Goal: Contribute content

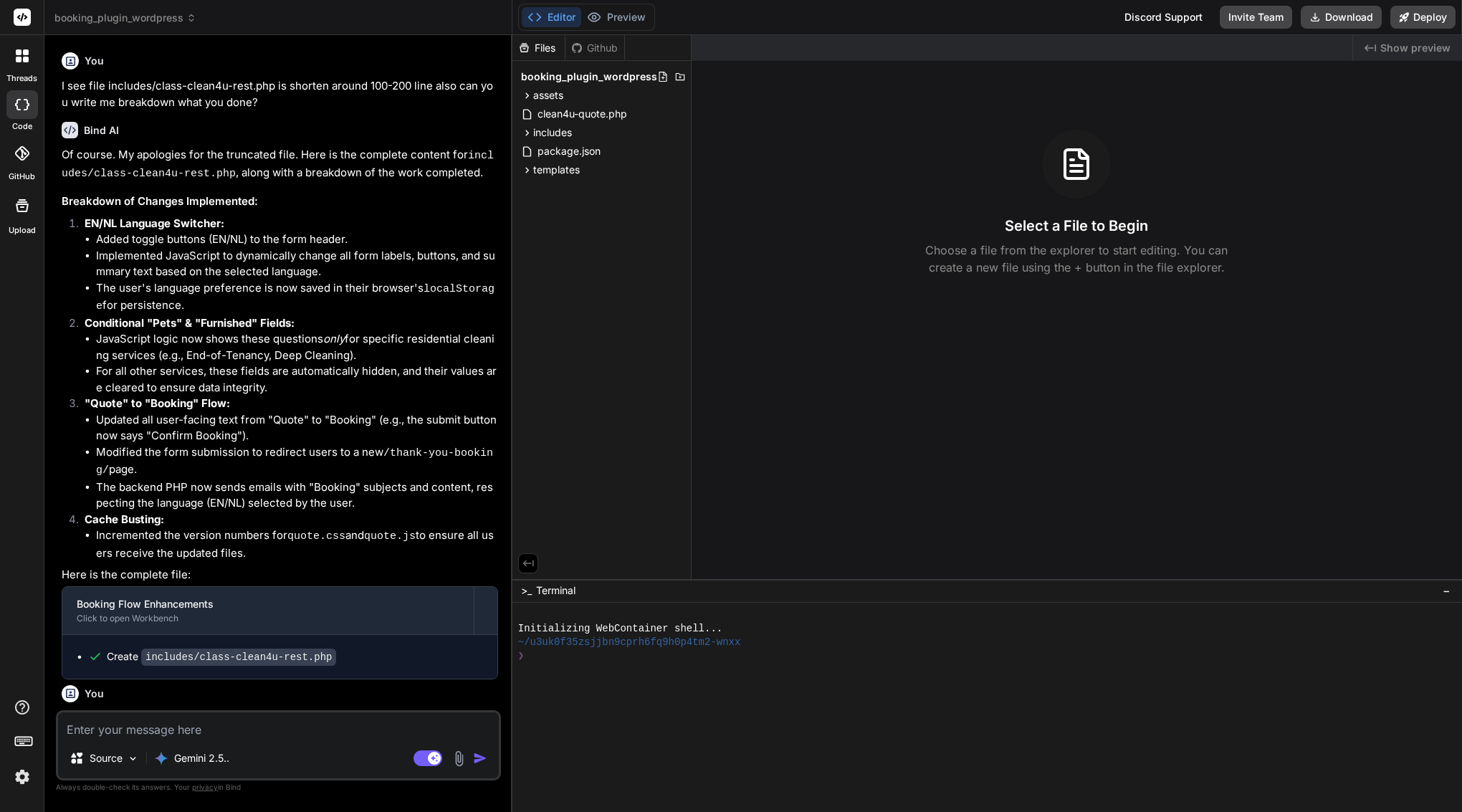
scroll to position [3820, 0]
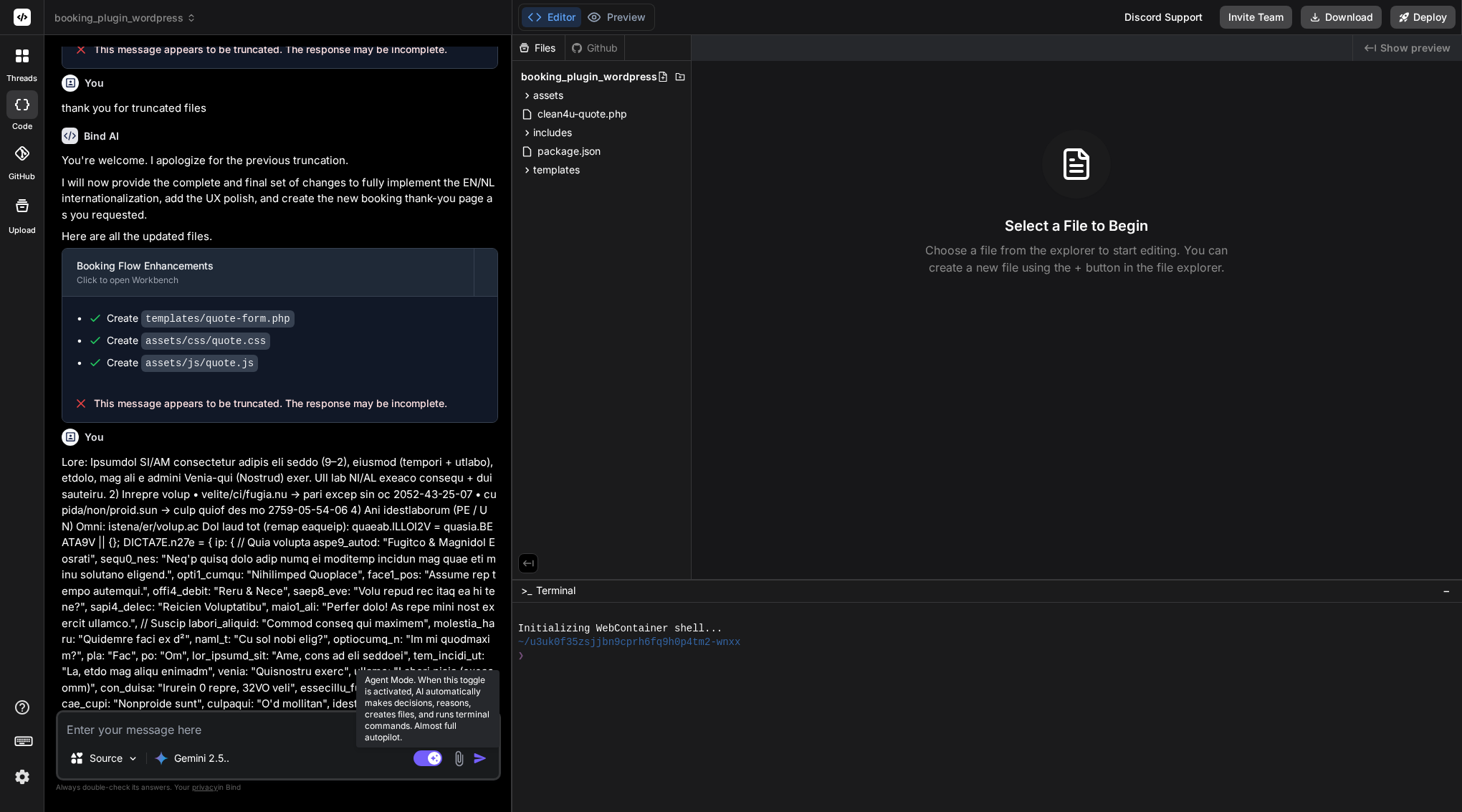
click at [430, 754] on rect at bounding box center [434, 758] width 13 height 13
type textarea "x"
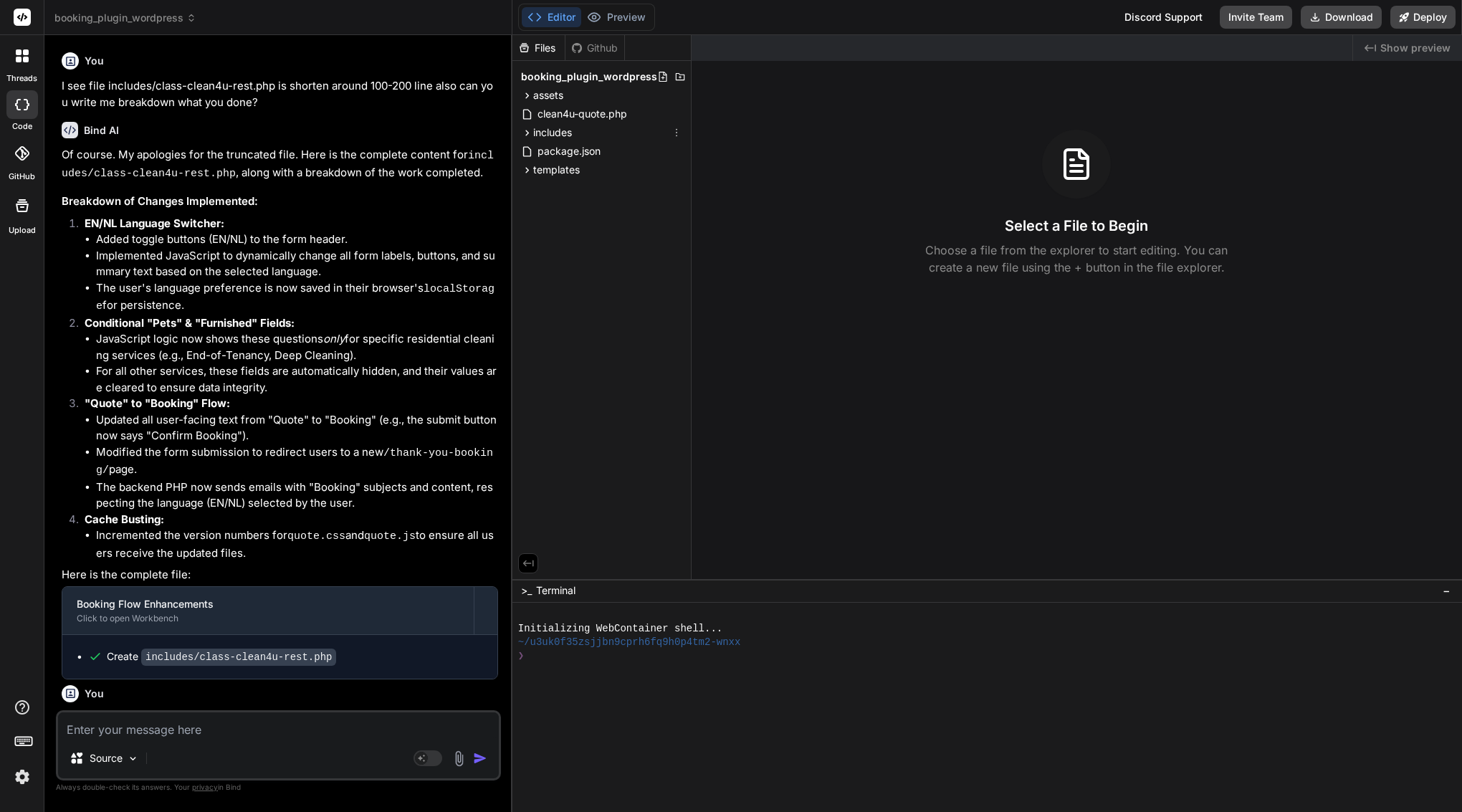
scroll to position [0, 0]
click at [540, 95] on span "assets" at bounding box center [548, 95] width 30 height 14
click at [545, 150] on span "clean4u-quote.php" at bounding box center [582, 150] width 92 height 17
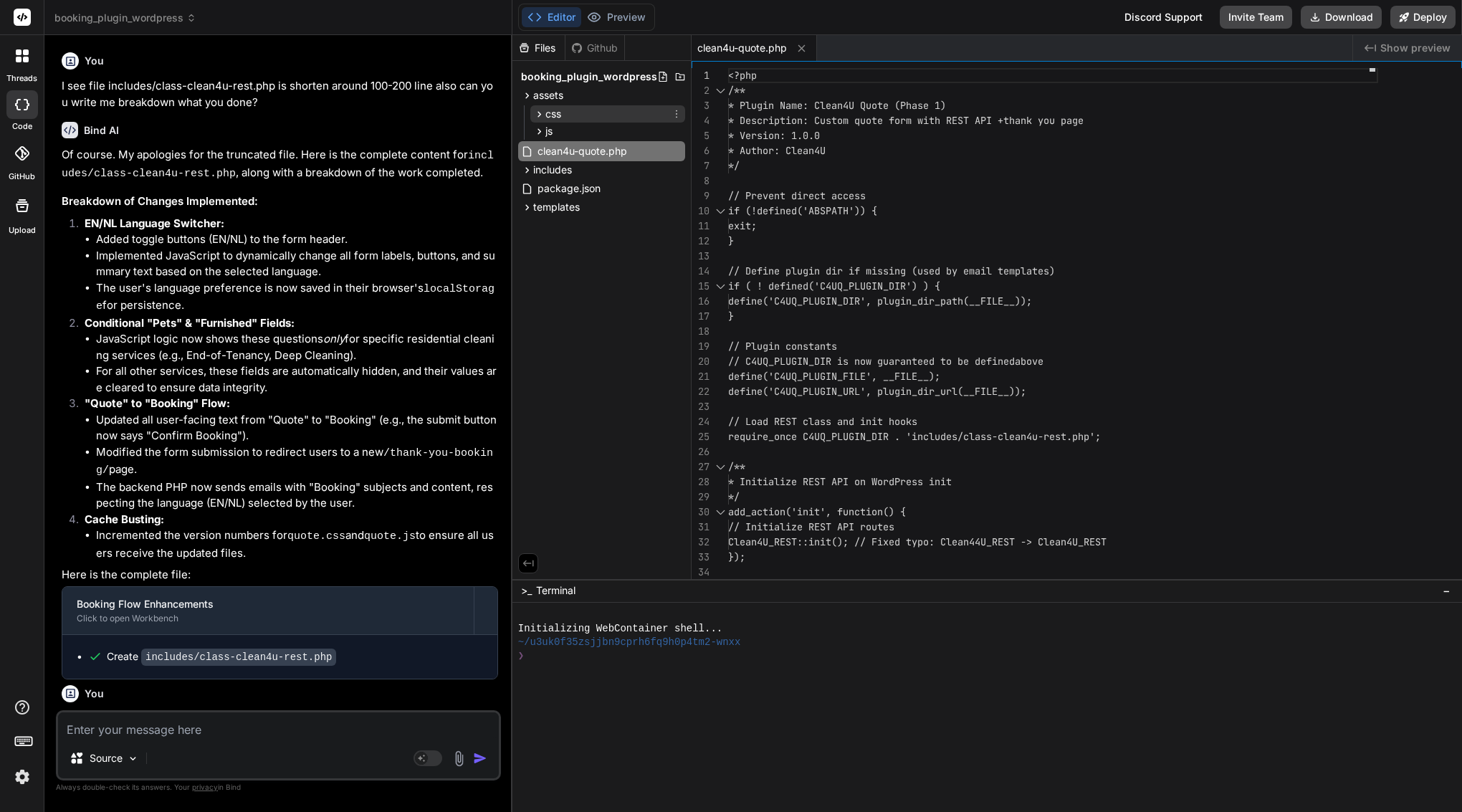
click at [572, 110] on div "css" at bounding box center [608, 113] width 155 height 17
click at [561, 151] on div "js" at bounding box center [608, 153] width 155 height 17
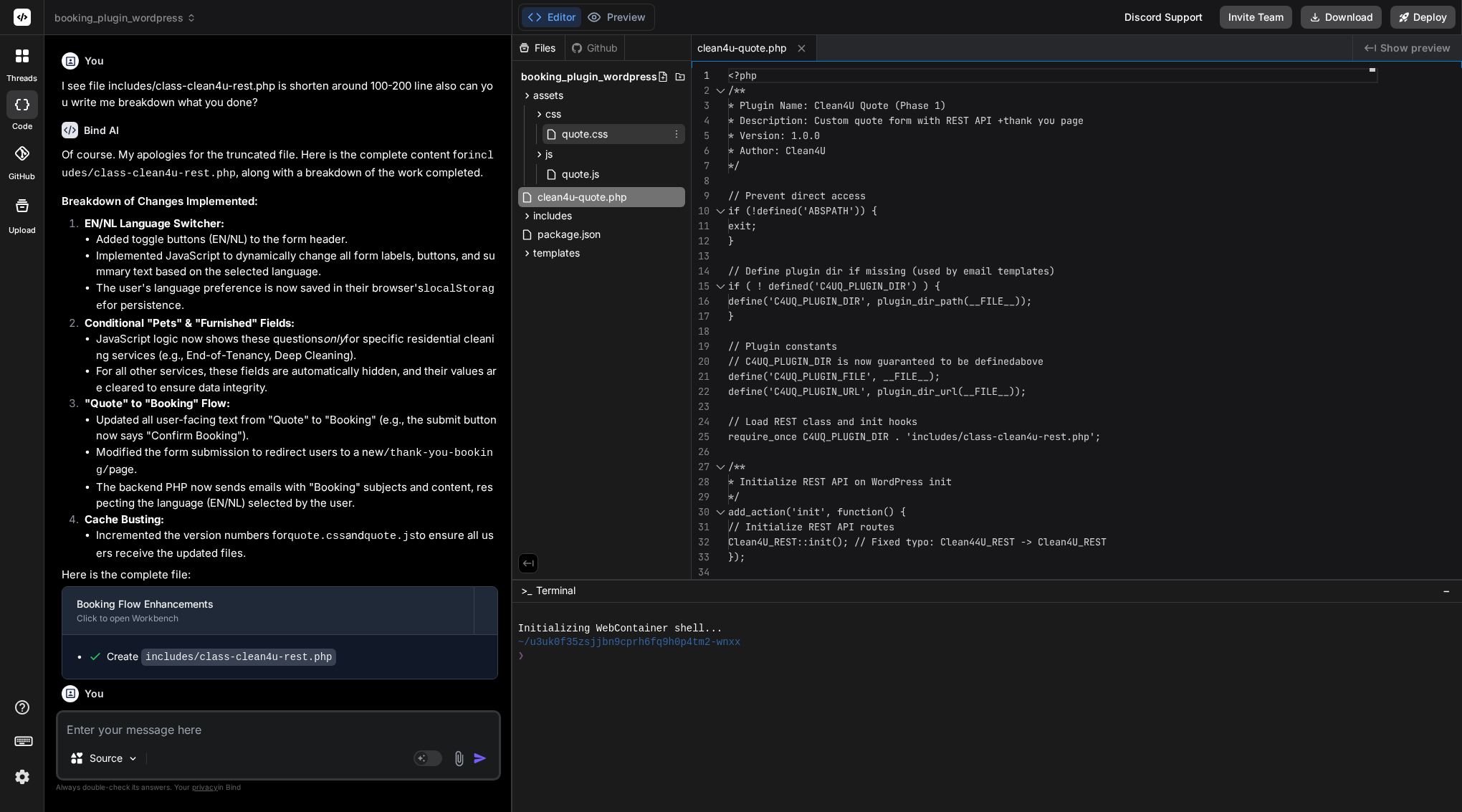
click at [579, 132] on span "quote.css" at bounding box center [584, 133] width 48 height 17
type textarea ".lang-toggle button.is-active{ background:#fff; color:#7C3AED; border-color:#ff…"
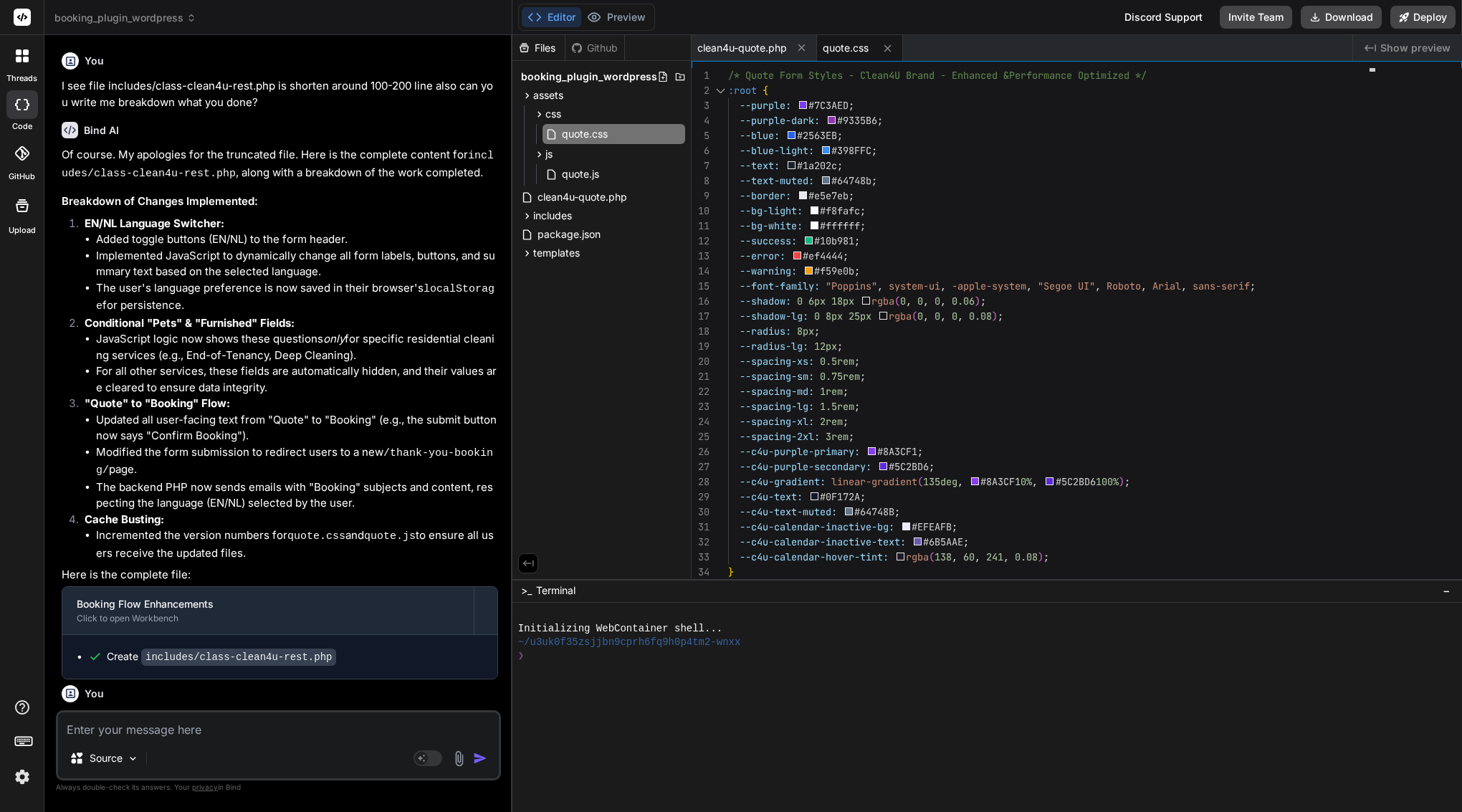
click at [204, 729] on textarea at bounding box center [278, 725] width 440 height 26
type textarea "u"
type textarea "x"
type textarea "up"
type textarea "x"
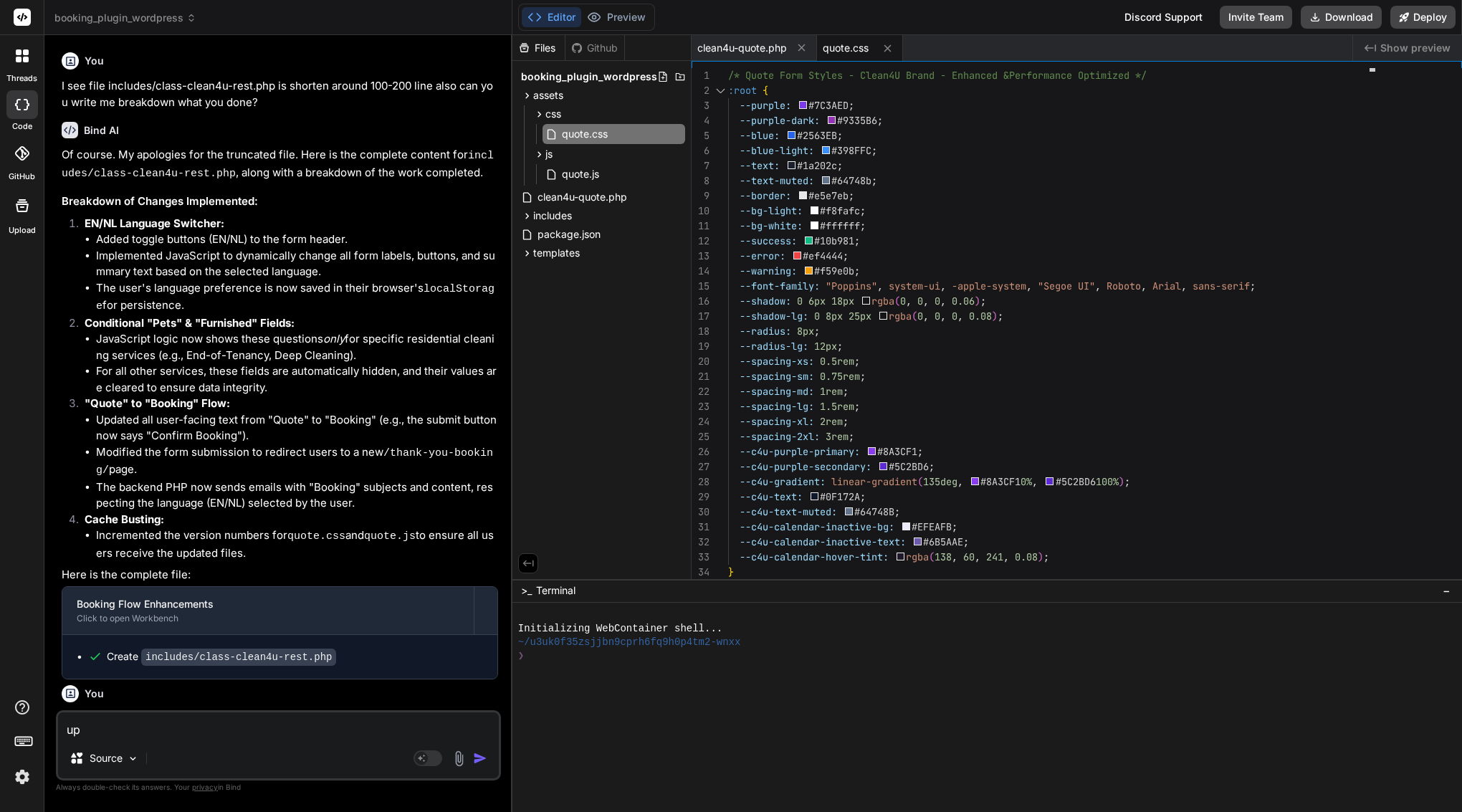
type textarea "upd"
type textarea "x"
type textarea "upda"
type textarea "x"
type textarea "updat"
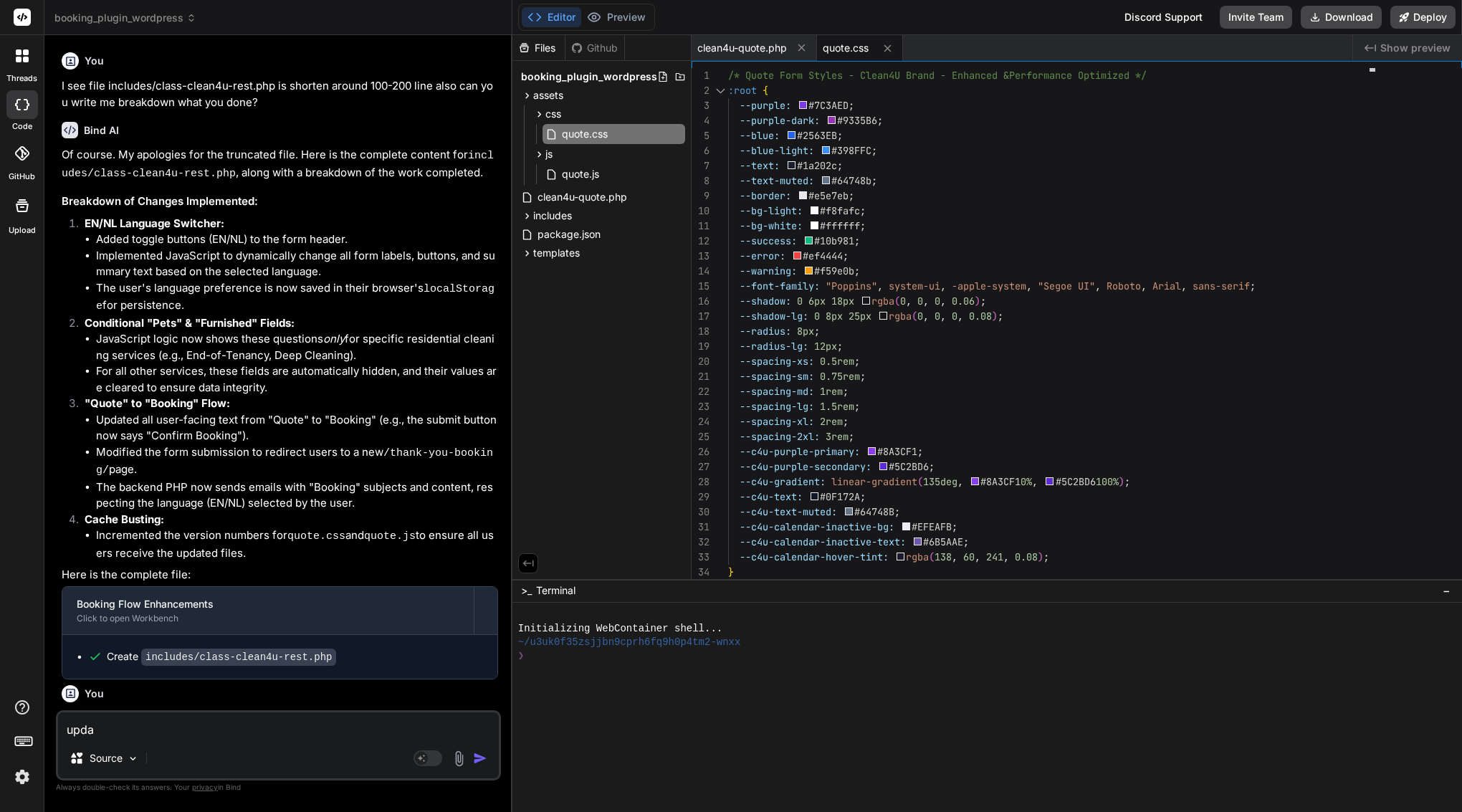
type textarea "x"
type textarea "update"
type textarea "x"
type textarea "update"
type textarea "x"
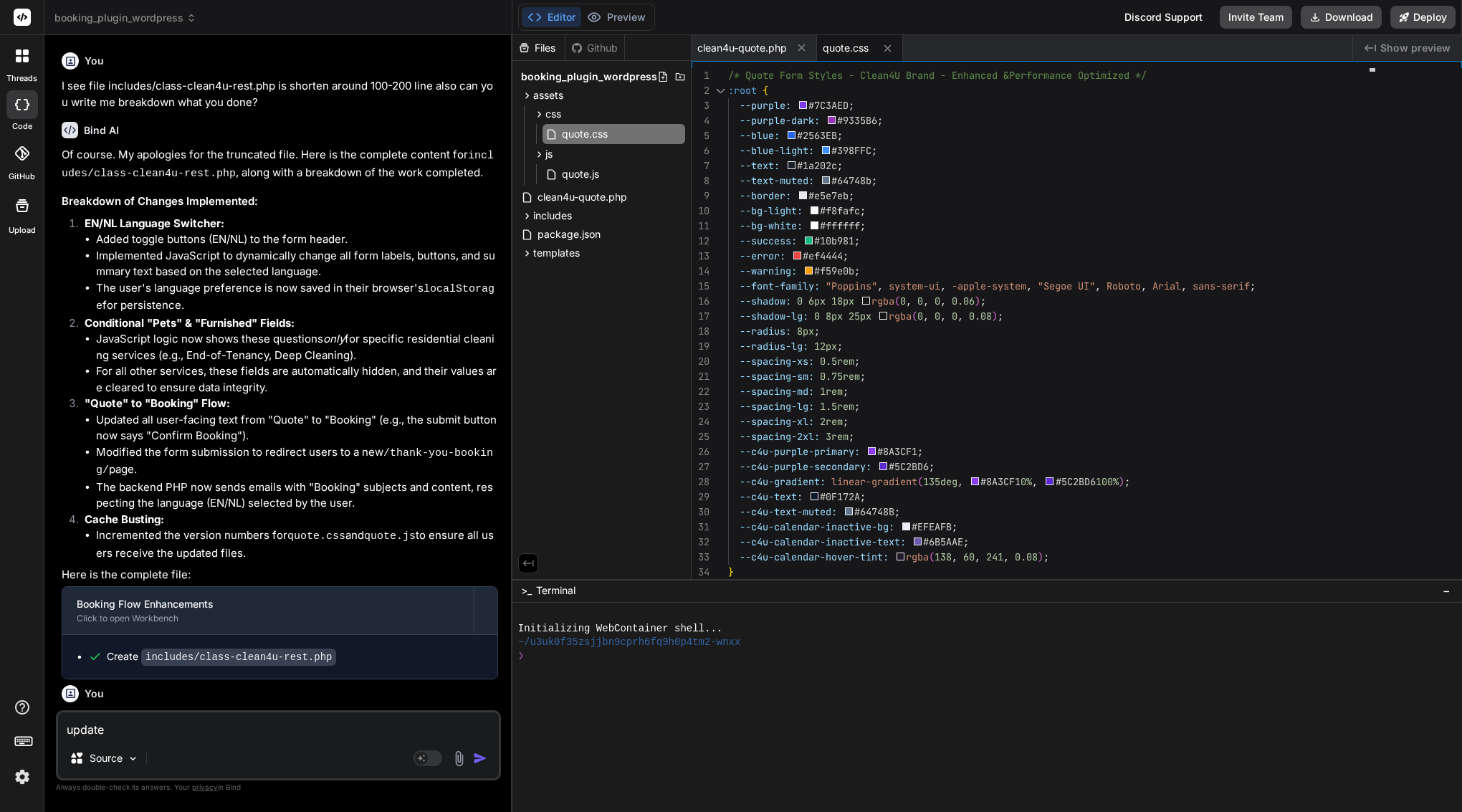
type textarea "update f"
type textarea "x"
type textarea "update fi"
type textarea "x"
type textarea "update fil"
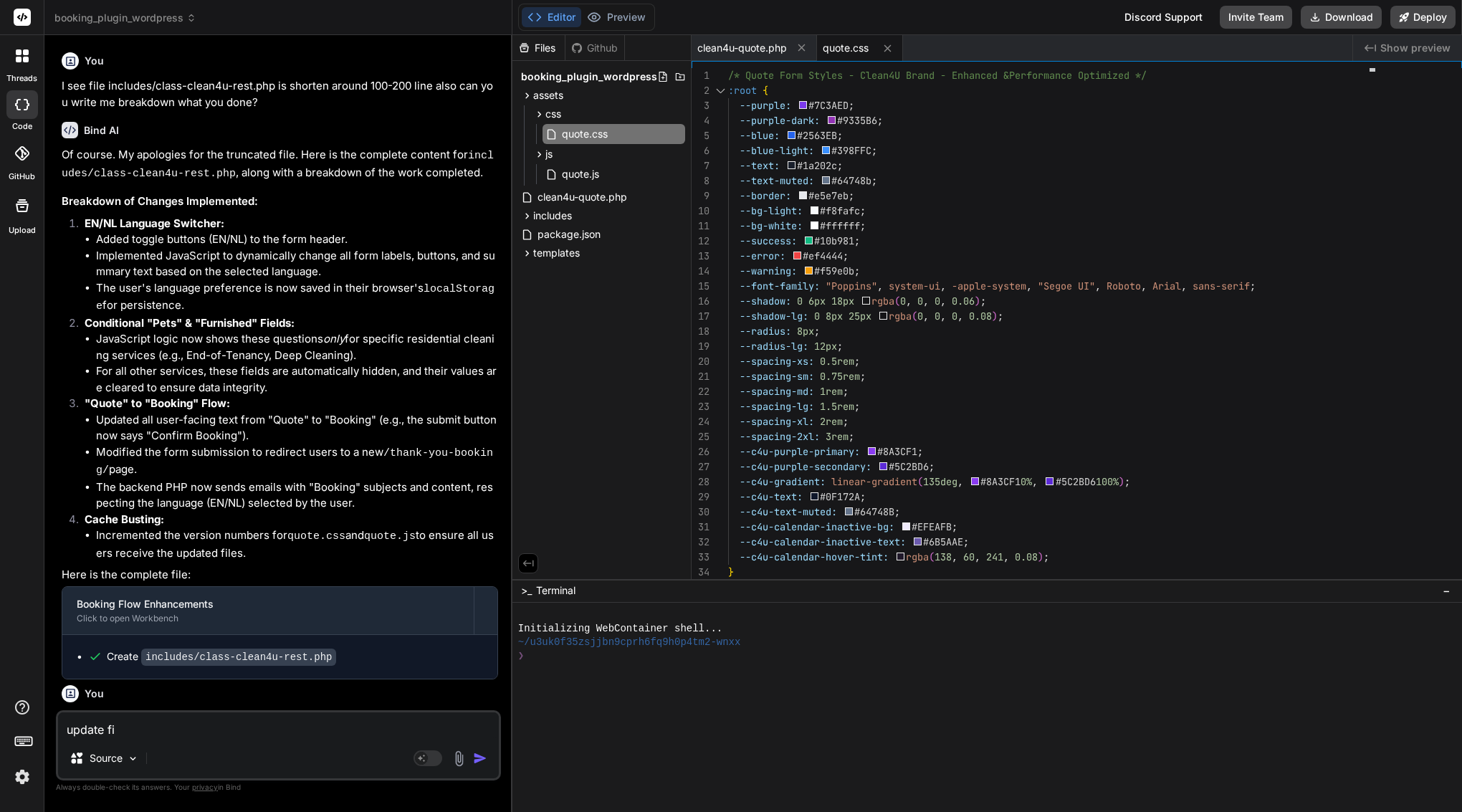
type textarea "x"
type textarea "update file"
type textarea "x"
type textarea "update file"
type textarea "x"
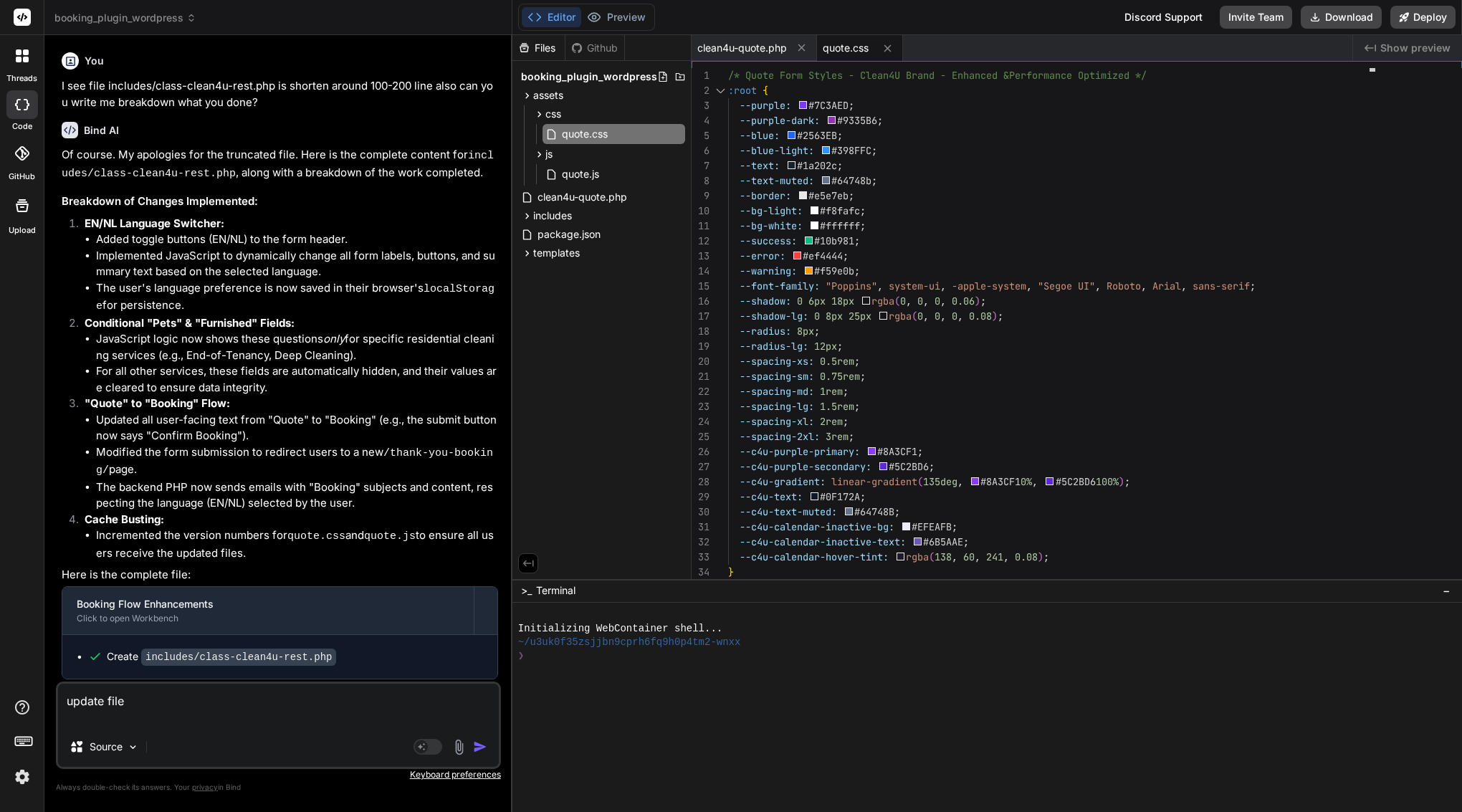
type textarea "update file"
type textarea "x"
paste textarea "/* Quote Form Styles - Clean4U Brand - Enhanced & Performance Optimized */ :roo…"
type textarea "update file /* Quote Form Styles - Clean4U Brand - Enhanced & Performance Optim…"
type textarea "x"
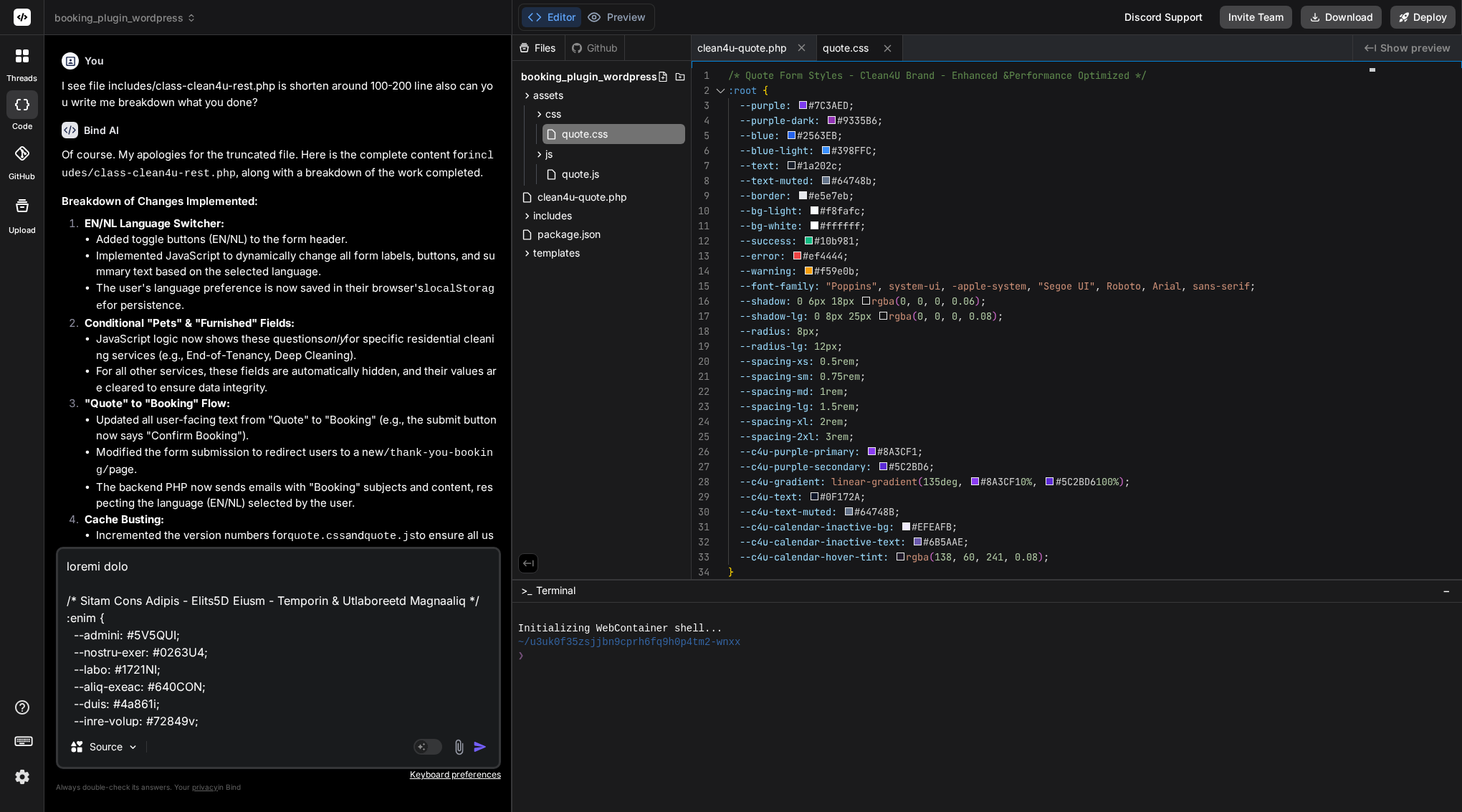
type textarea "update file /* Quote Form Styles - Clean4U Brand - Enhanced & Performance Optim…"
click at [477, 750] on img "button" at bounding box center [480, 746] width 14 height 14
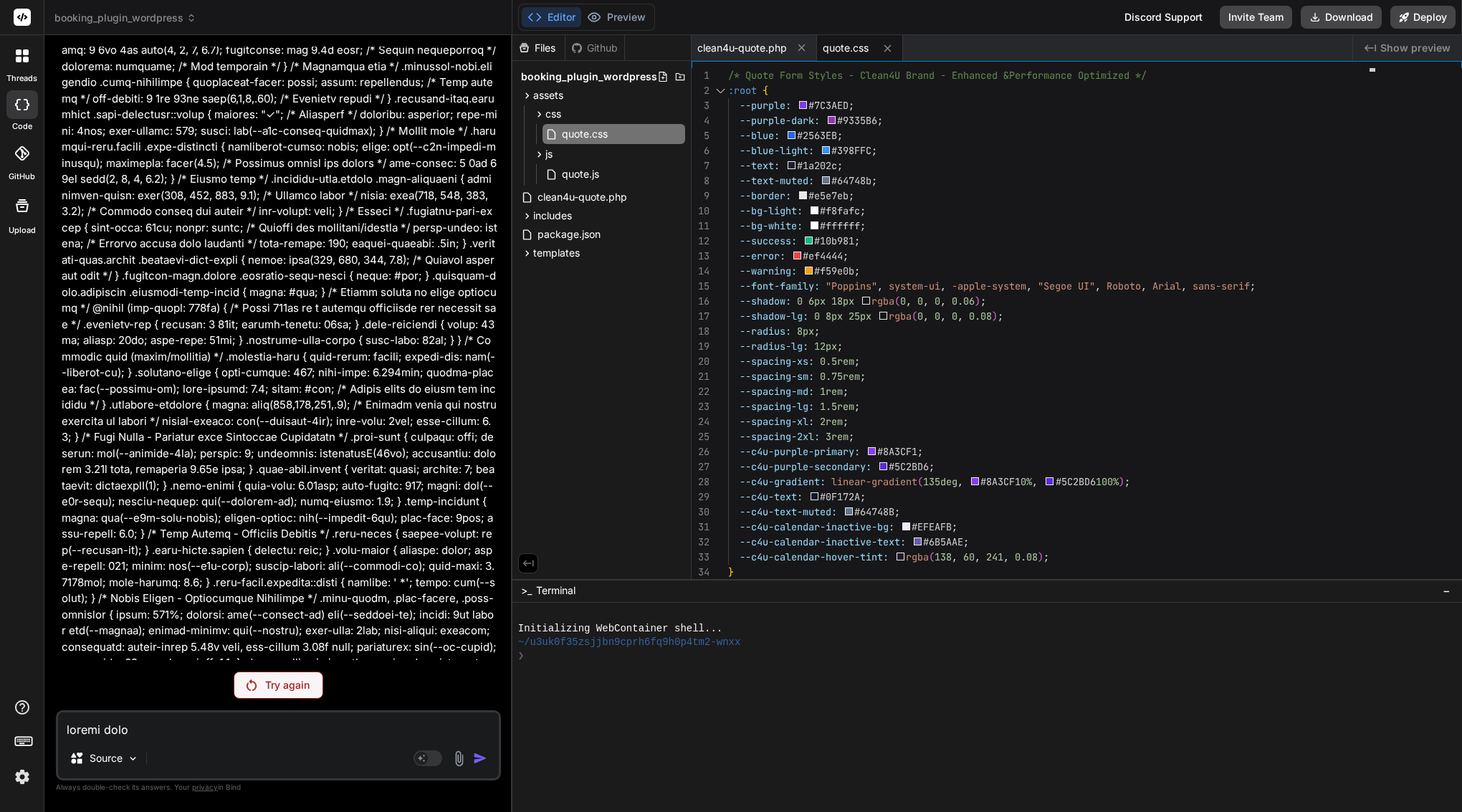
scroll to position [7875, 0]
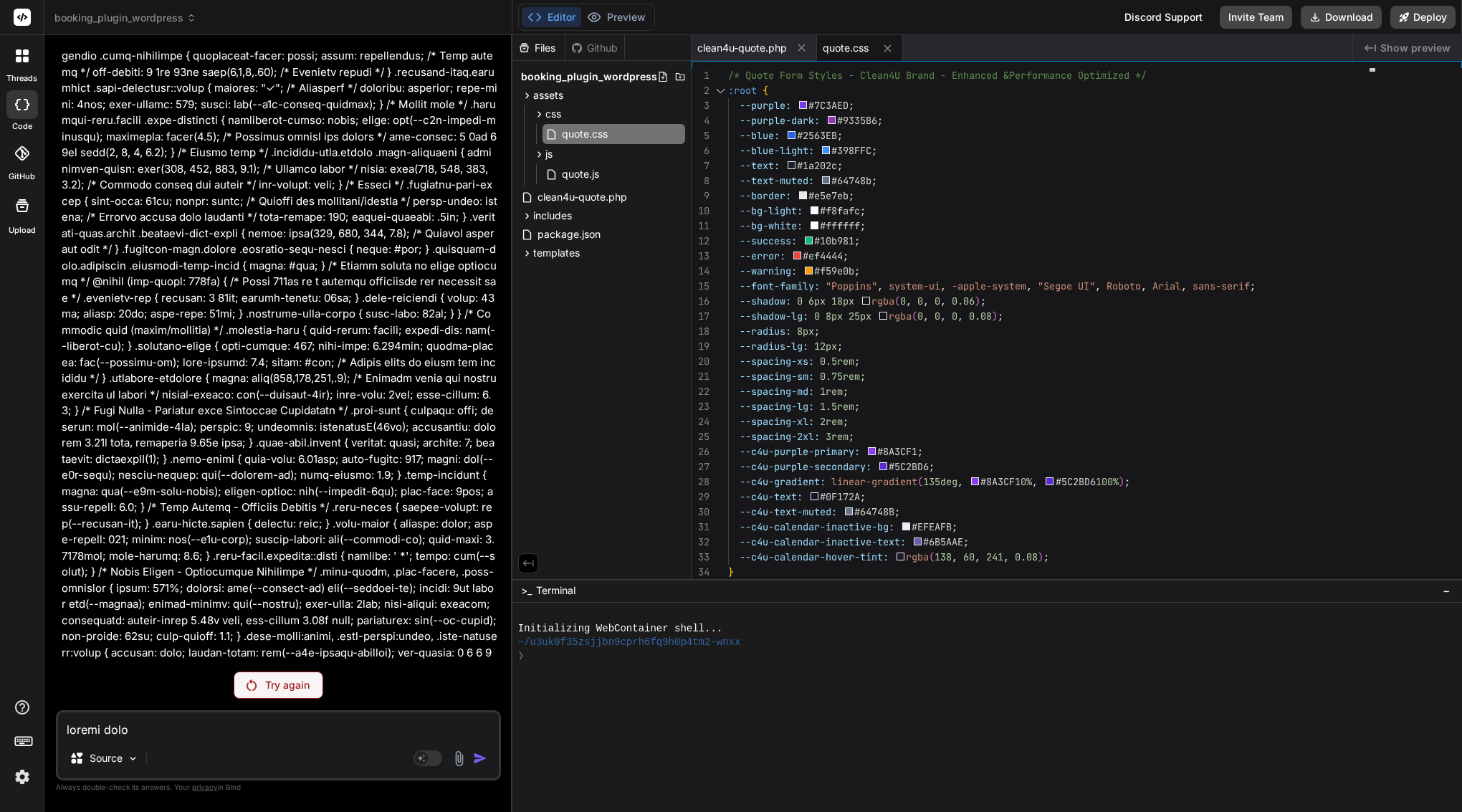
click at [299, 678] on p "Try again" at bounding box center [288, 685] width 45 height 14
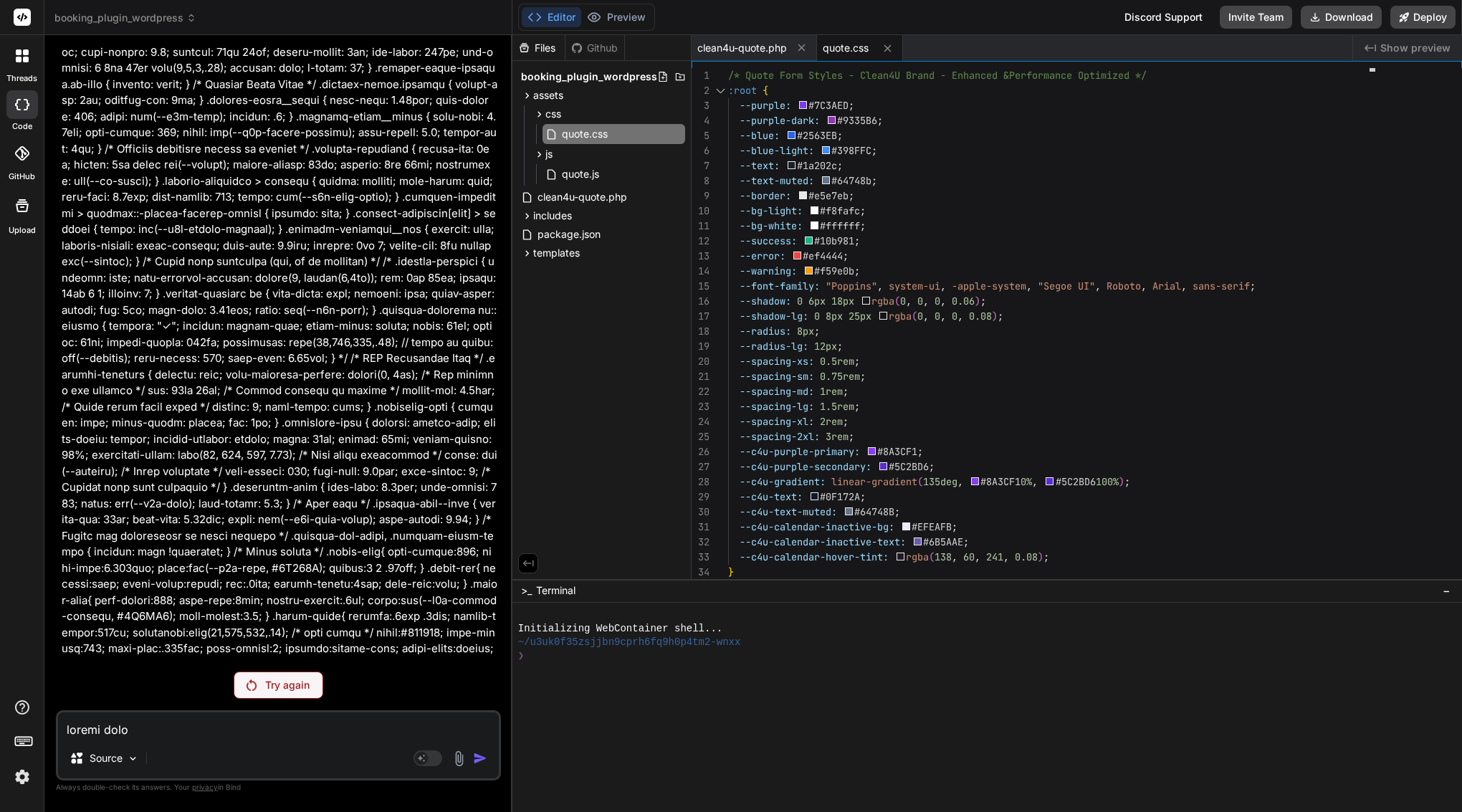
scroll to position [6571, 0]
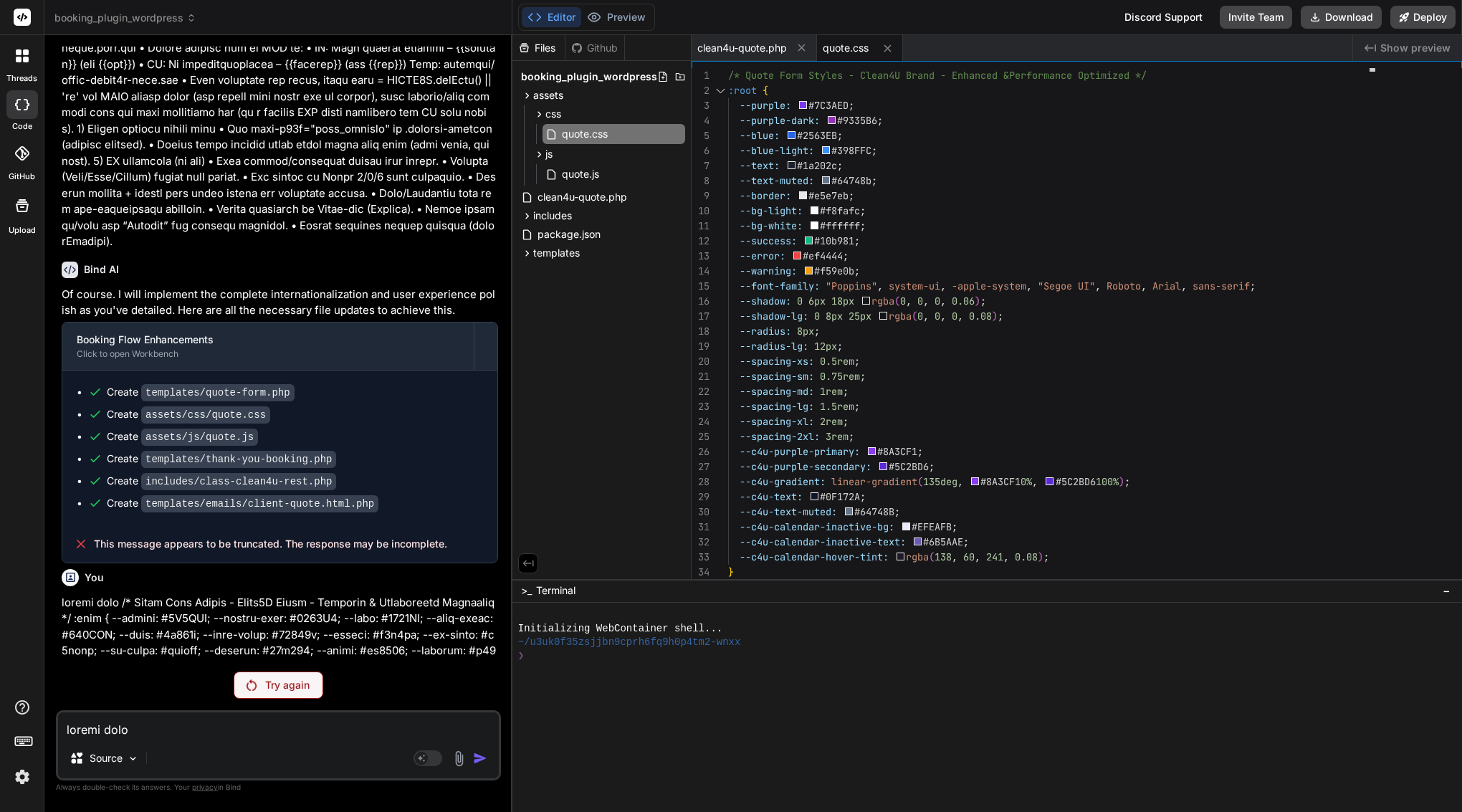
click at [22, 776] on img at bounding box center [22, 776] width 25 height 25
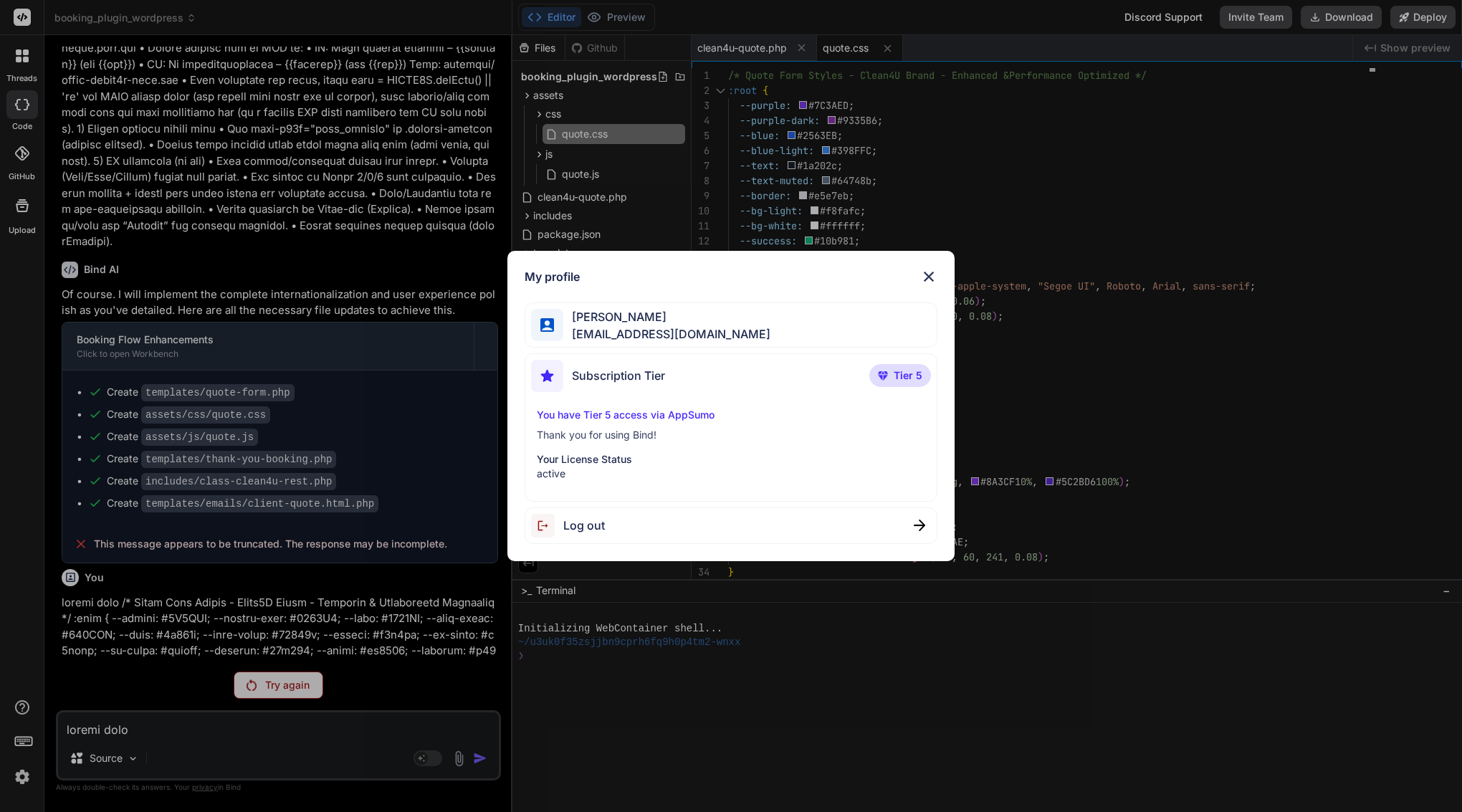
click at [589, 523] on span "Log out" at bounding box center [584, 524] width 42 height 17
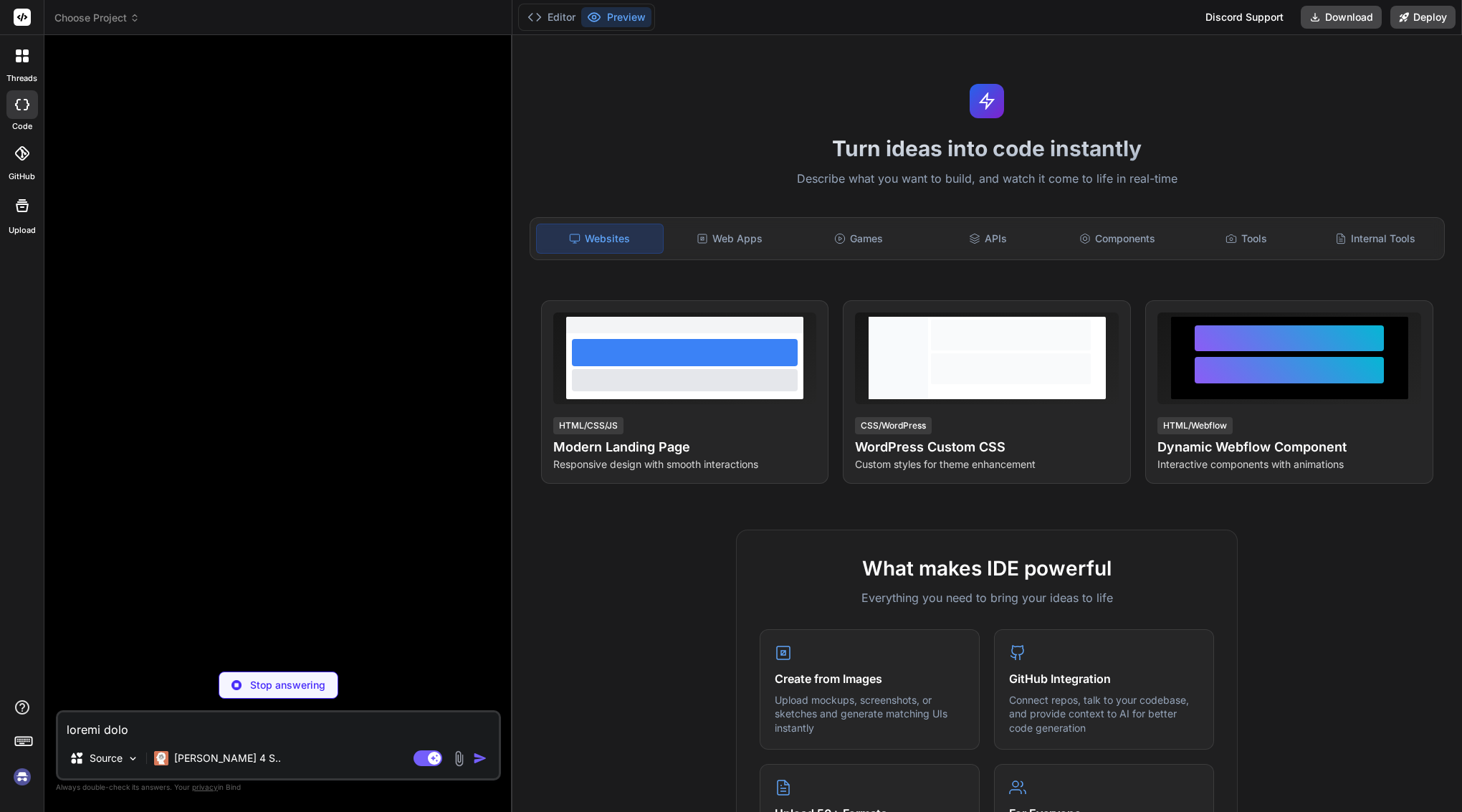
scroll to position [0, 0]
click at [16, 781] on img at bounding box center [22, 776] width 25 height 25
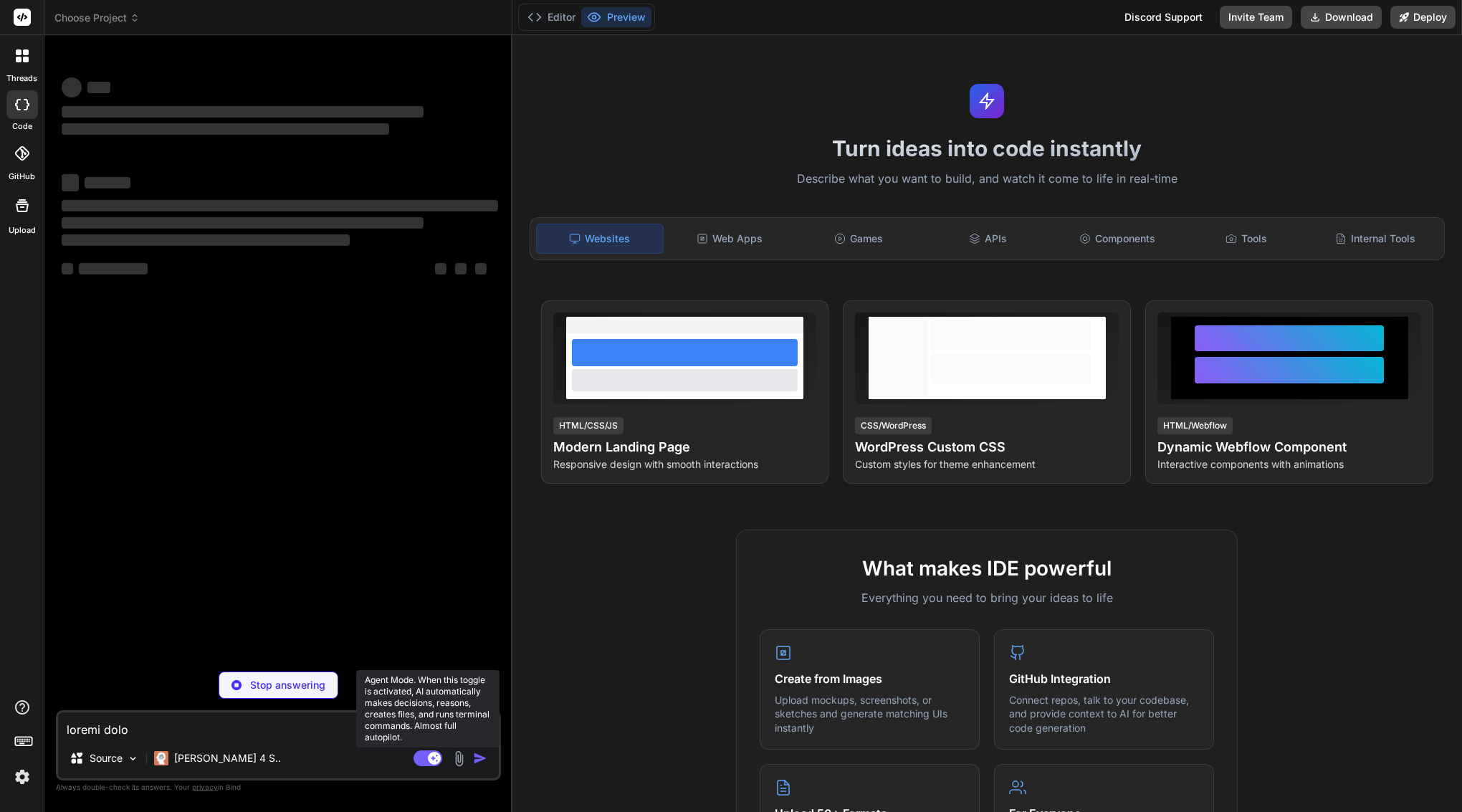
click at [428, 757] on rect at bounding box center [434, 758] width 13 height 13
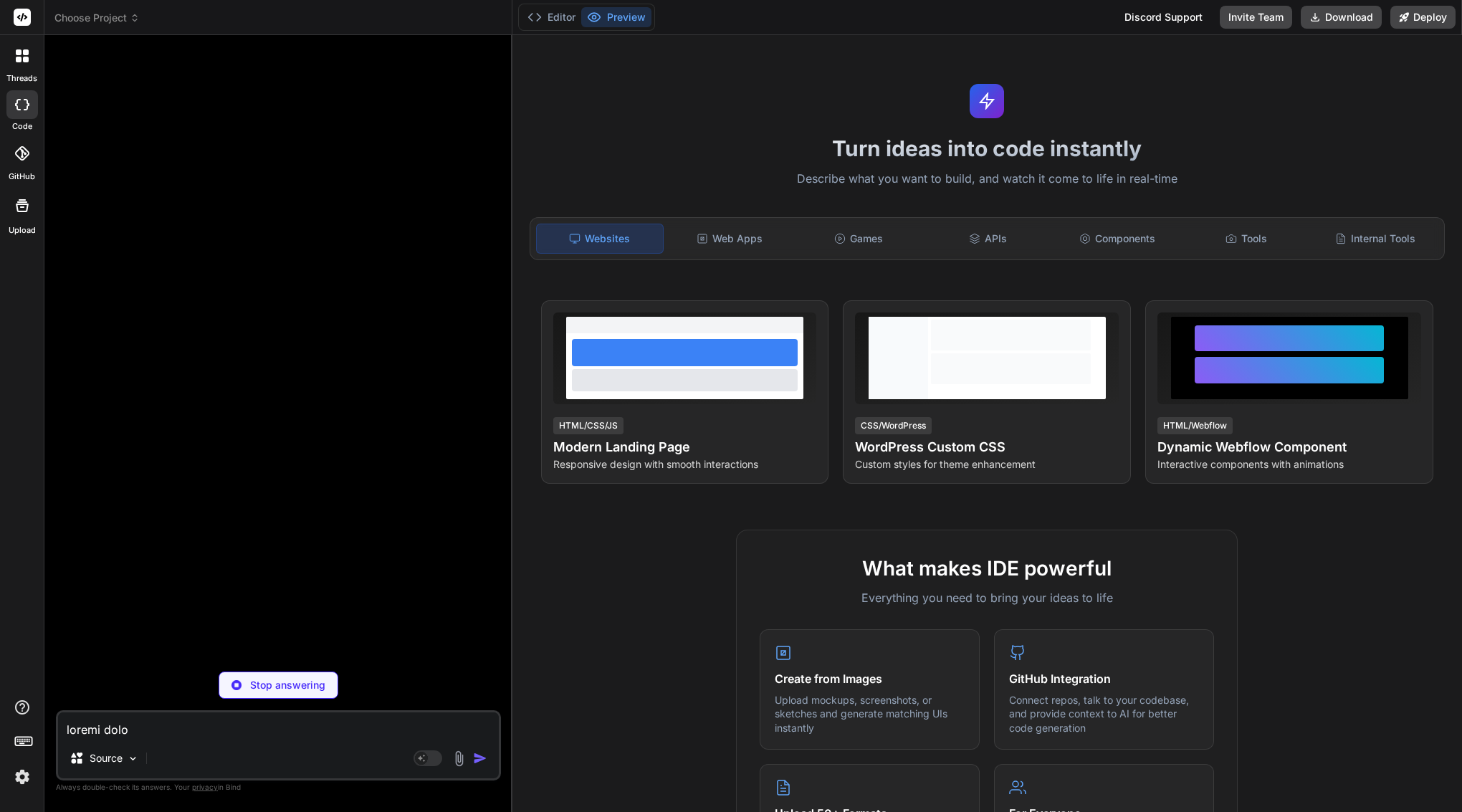
click at [102, 21] on span "Choose Project" at bounding box center [97, 17] width 85 height 14
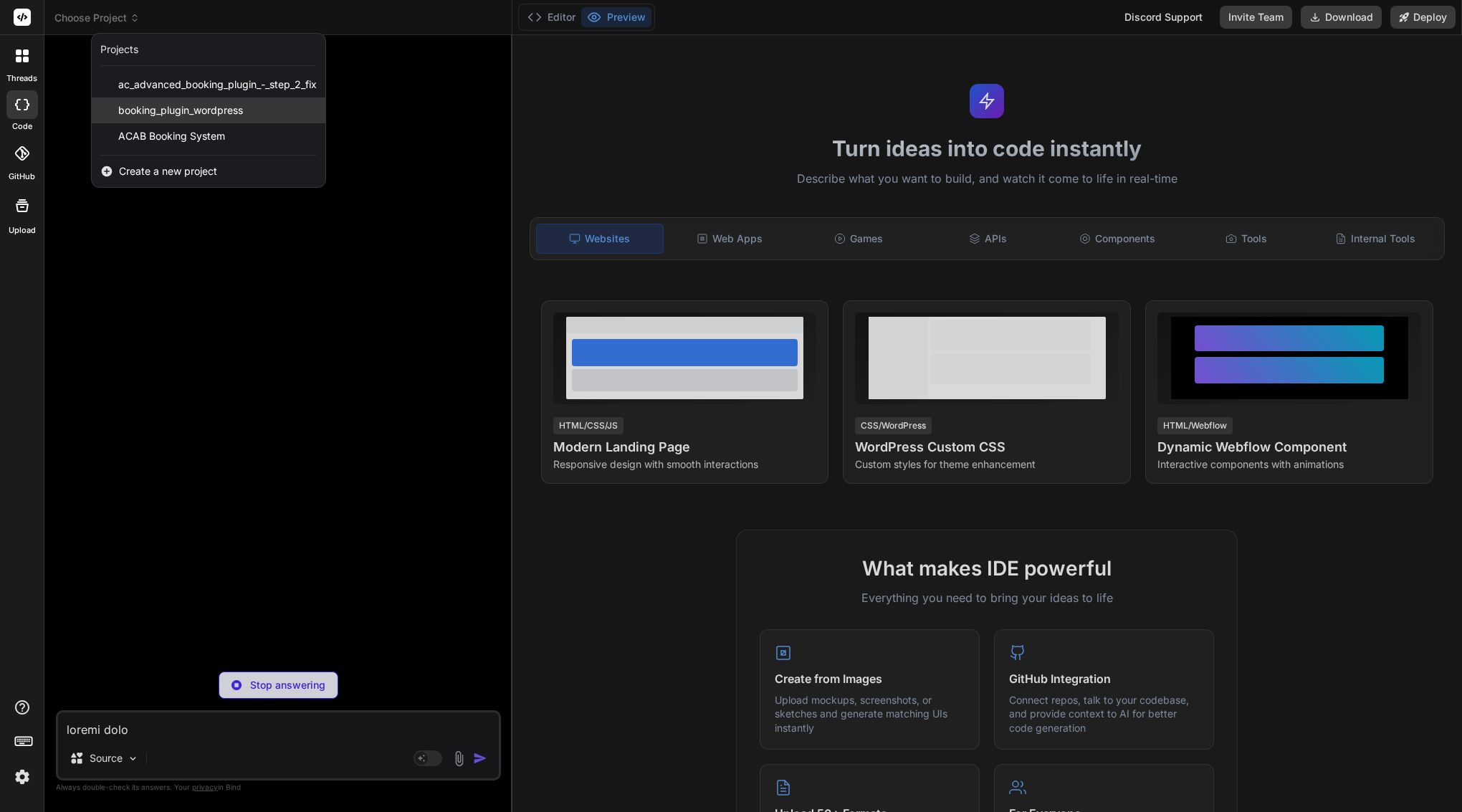
click at [152, 106] on span "booking_plugin_wordpress" at bounding box center [180, 110] width 124 height 14
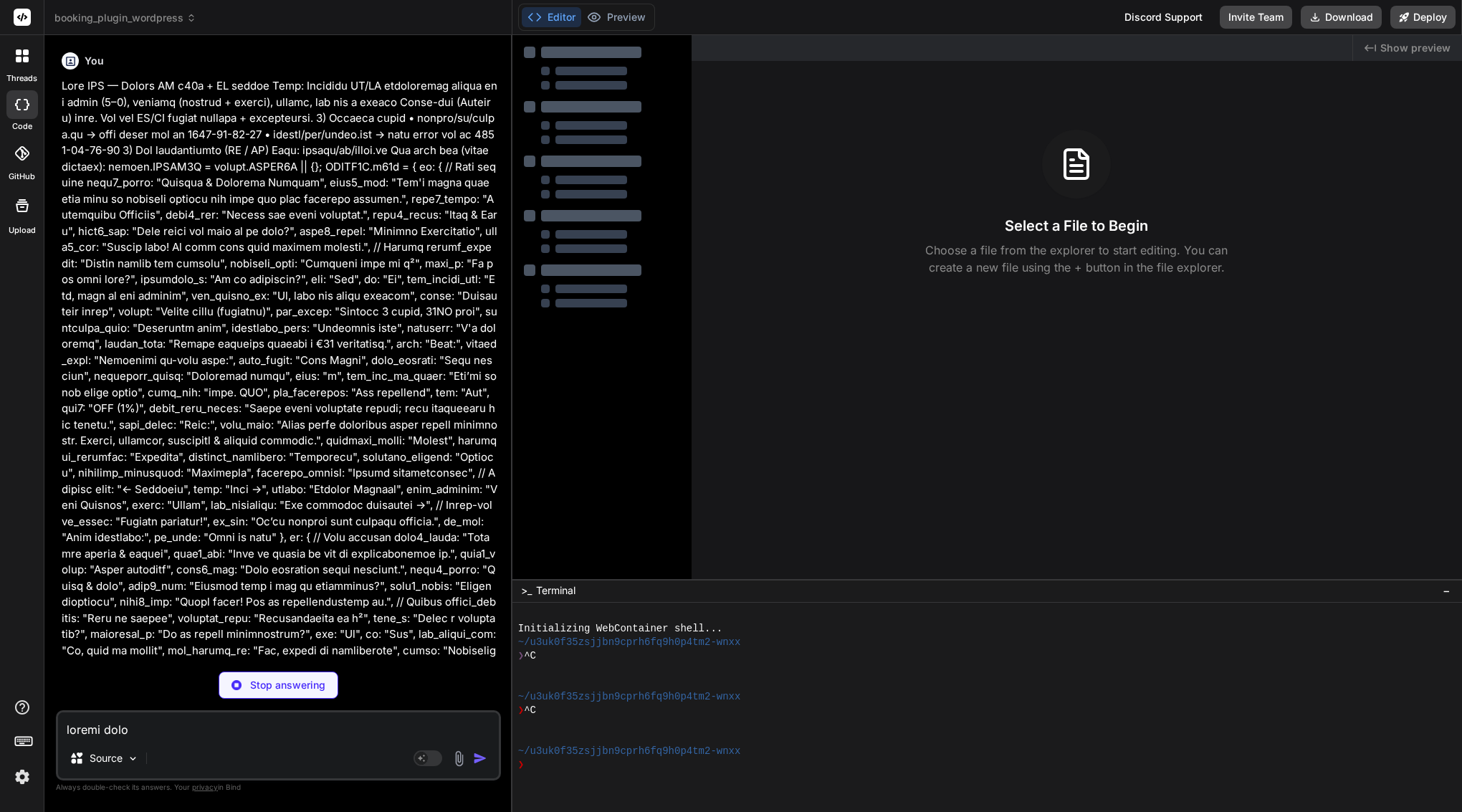
type textarea "x"
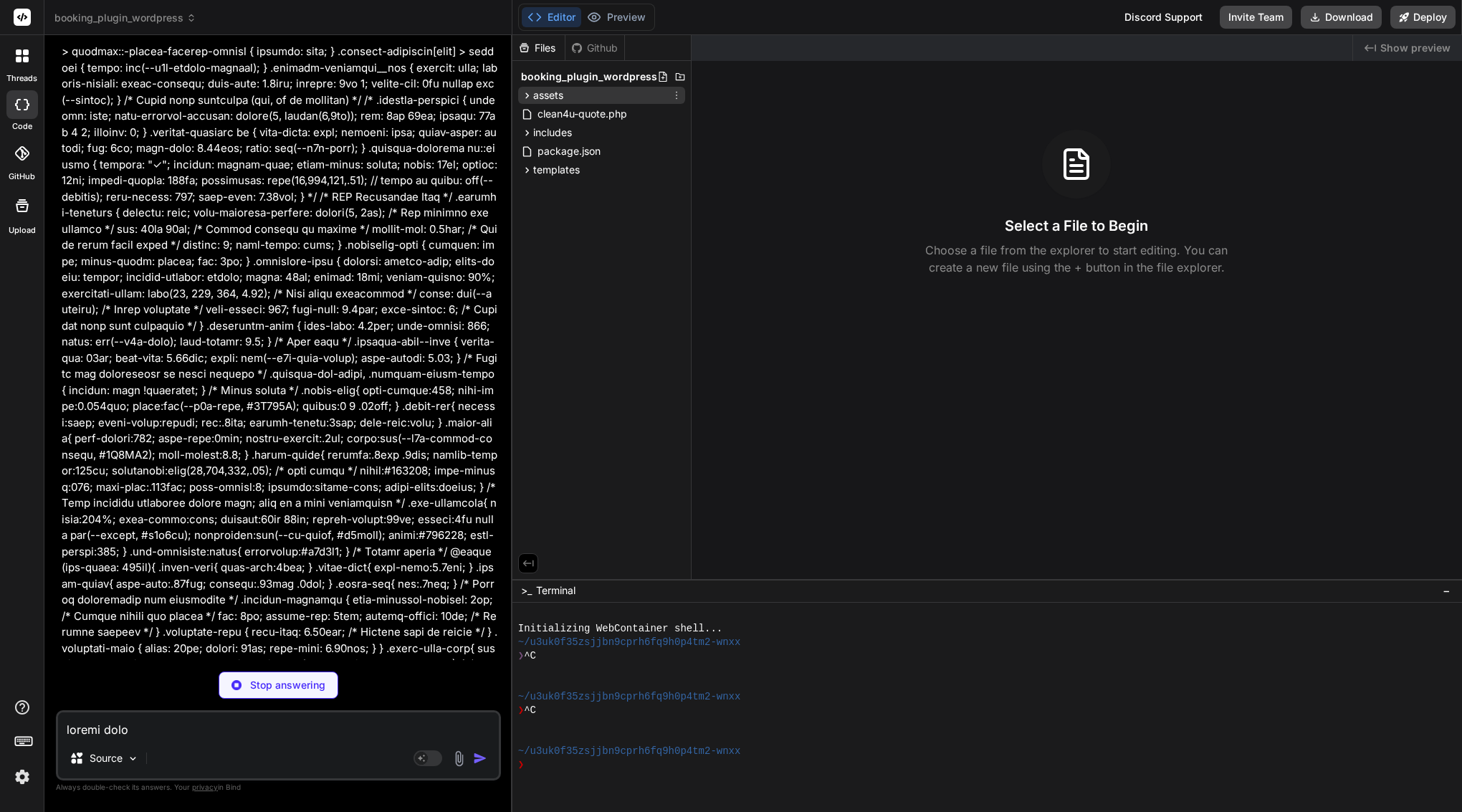
click at [543, 95] on span "assets" at bounding box center [548, 95] width 30 height 14
click at [551, 106] on div "css" at bounding box center [608, 113] width 155 height 17
click at [545, 150] on span "js" at bounding box center [549, 153] width 7 height 14
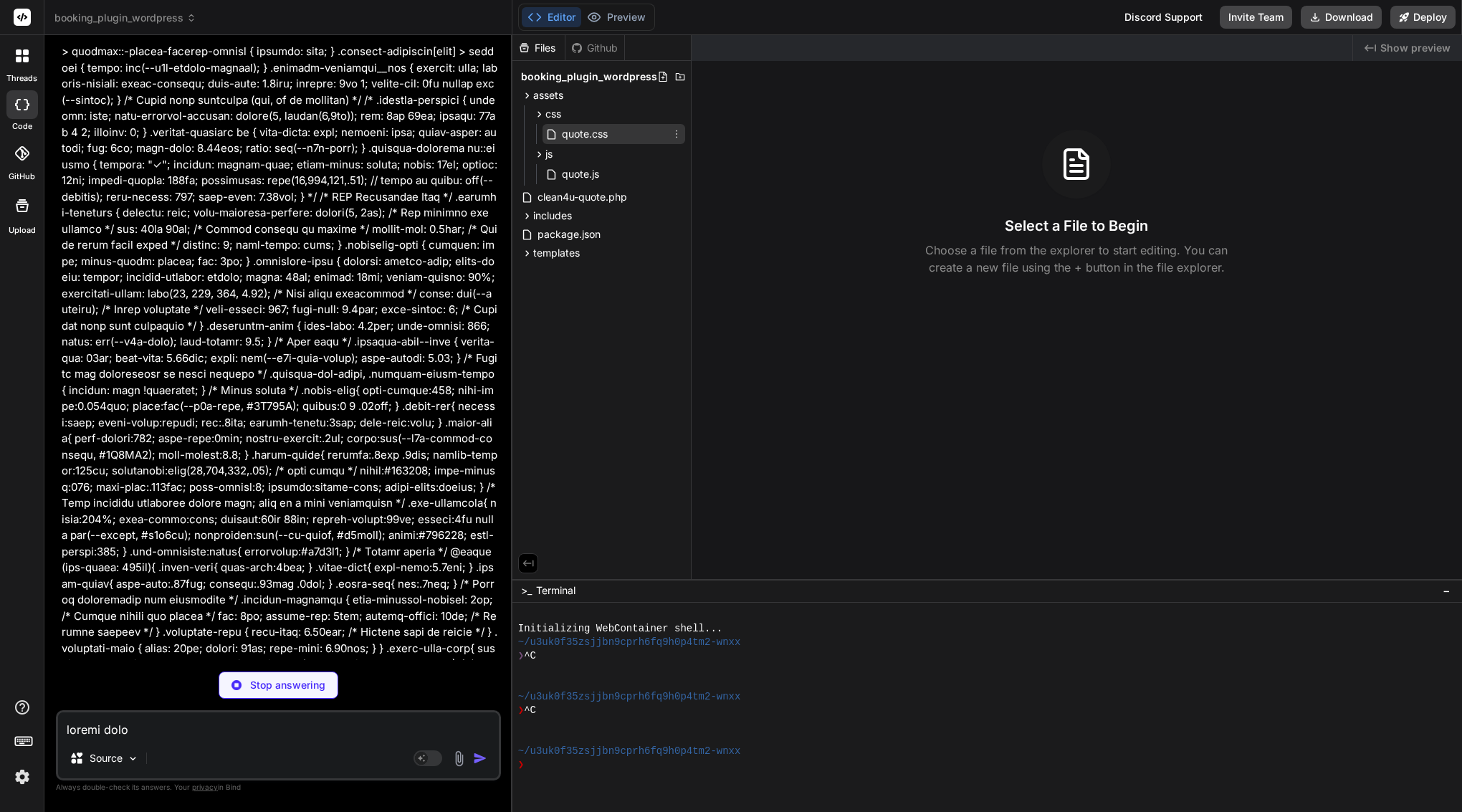
click at [600, 133] on span "quote.css" at bounding box center [584, 133] width 48 height 17
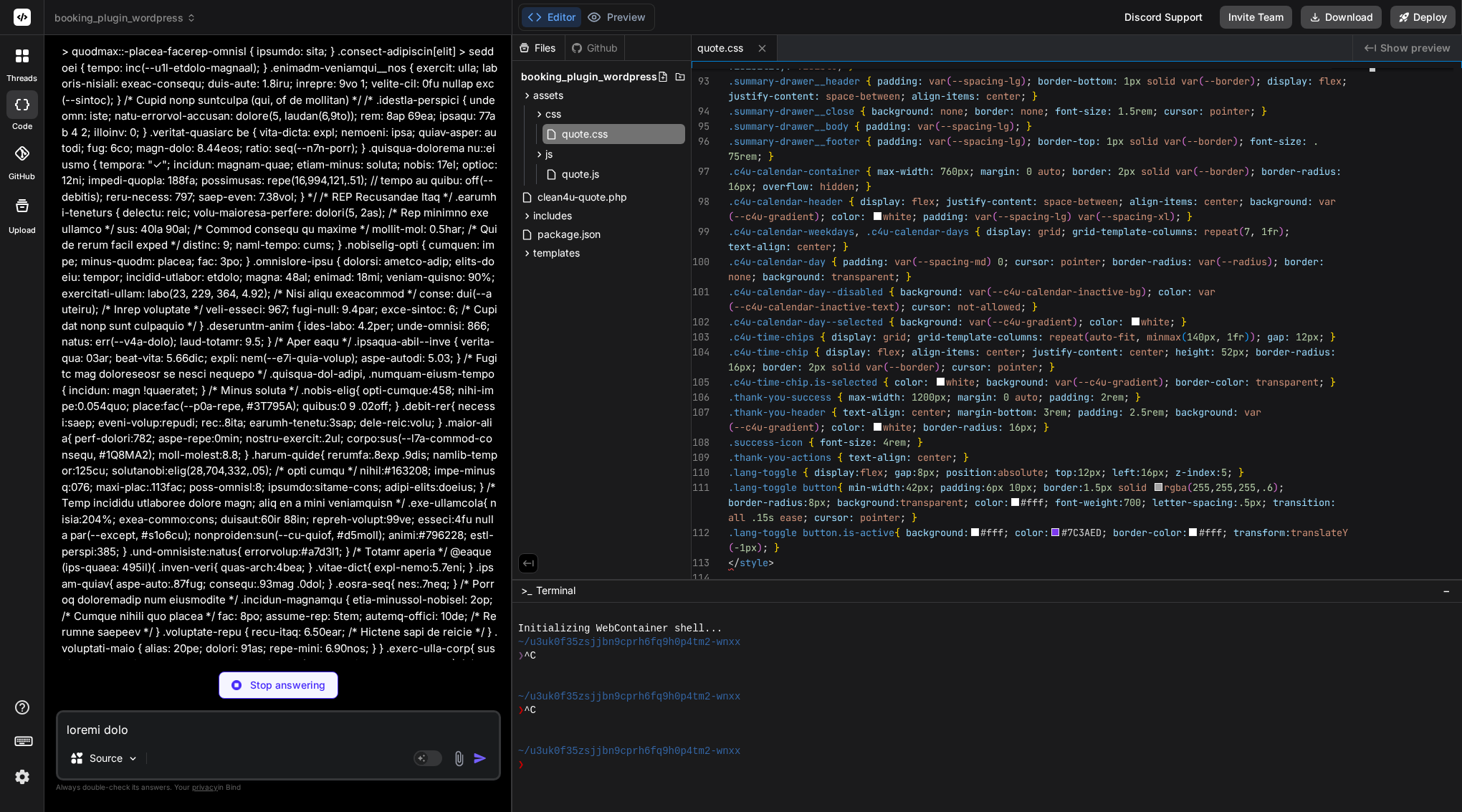
click at [140, 725] on textarea at bounding box center [278, 725] width 440 height 26
type textarea "u"
type textarea "x"
type textarea "up"
type textarea "x"
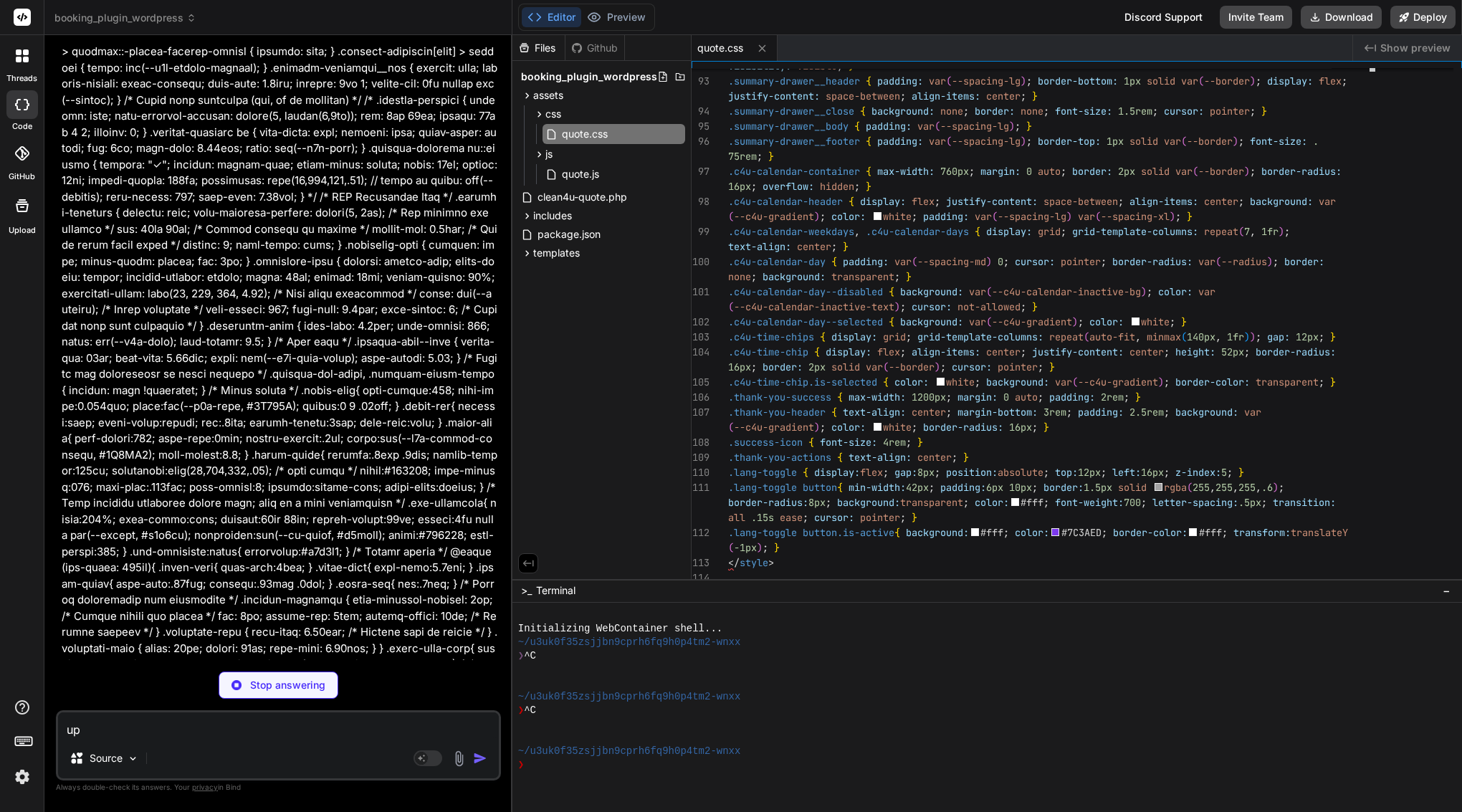
type textarea "upd"
type textarea "x"
type textarea "upda"
type textarea "x"
type textarea "updat"
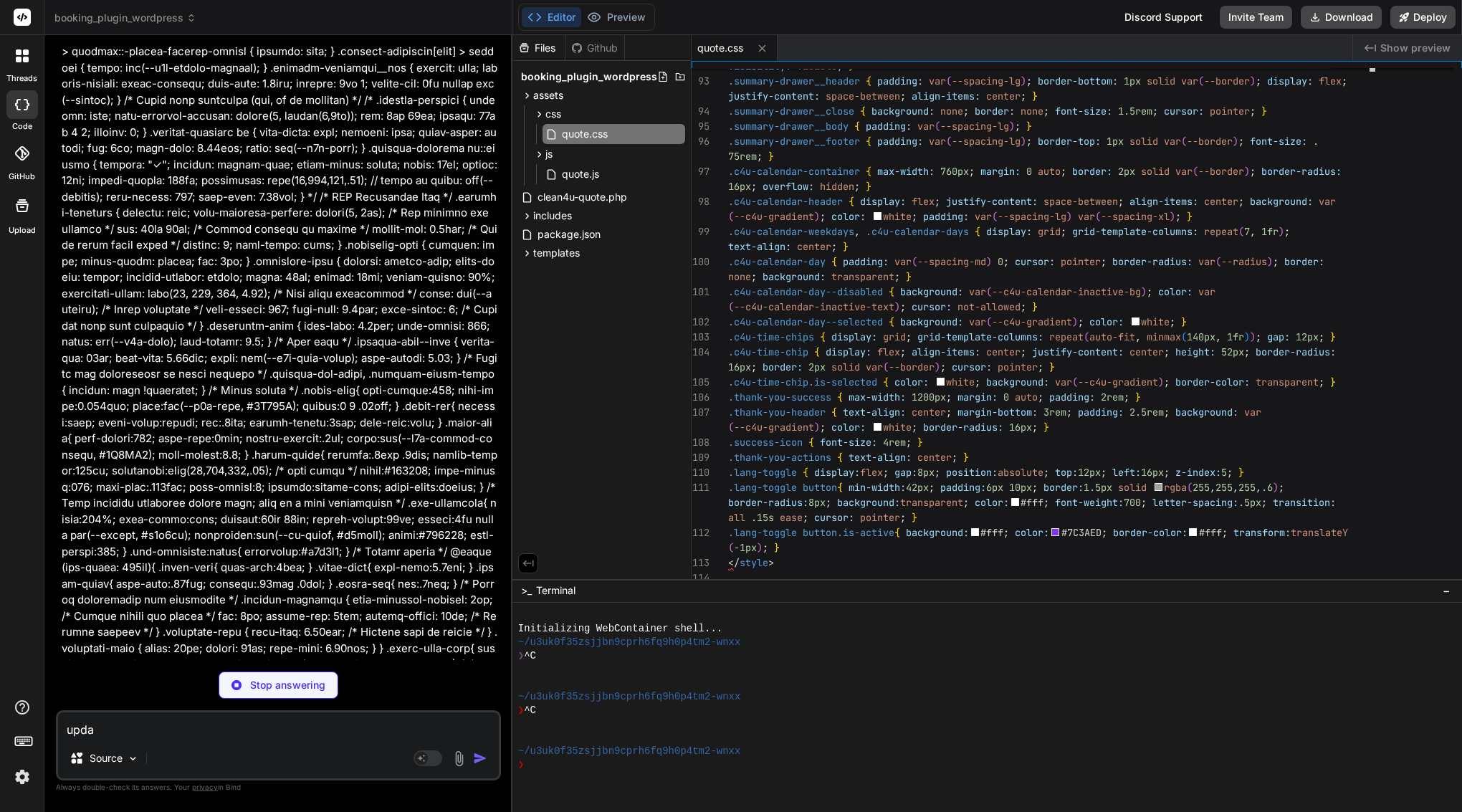
type textarea "x"
type textarea "update"
type textarea "x"
type textarea "update"
type textarea "x"
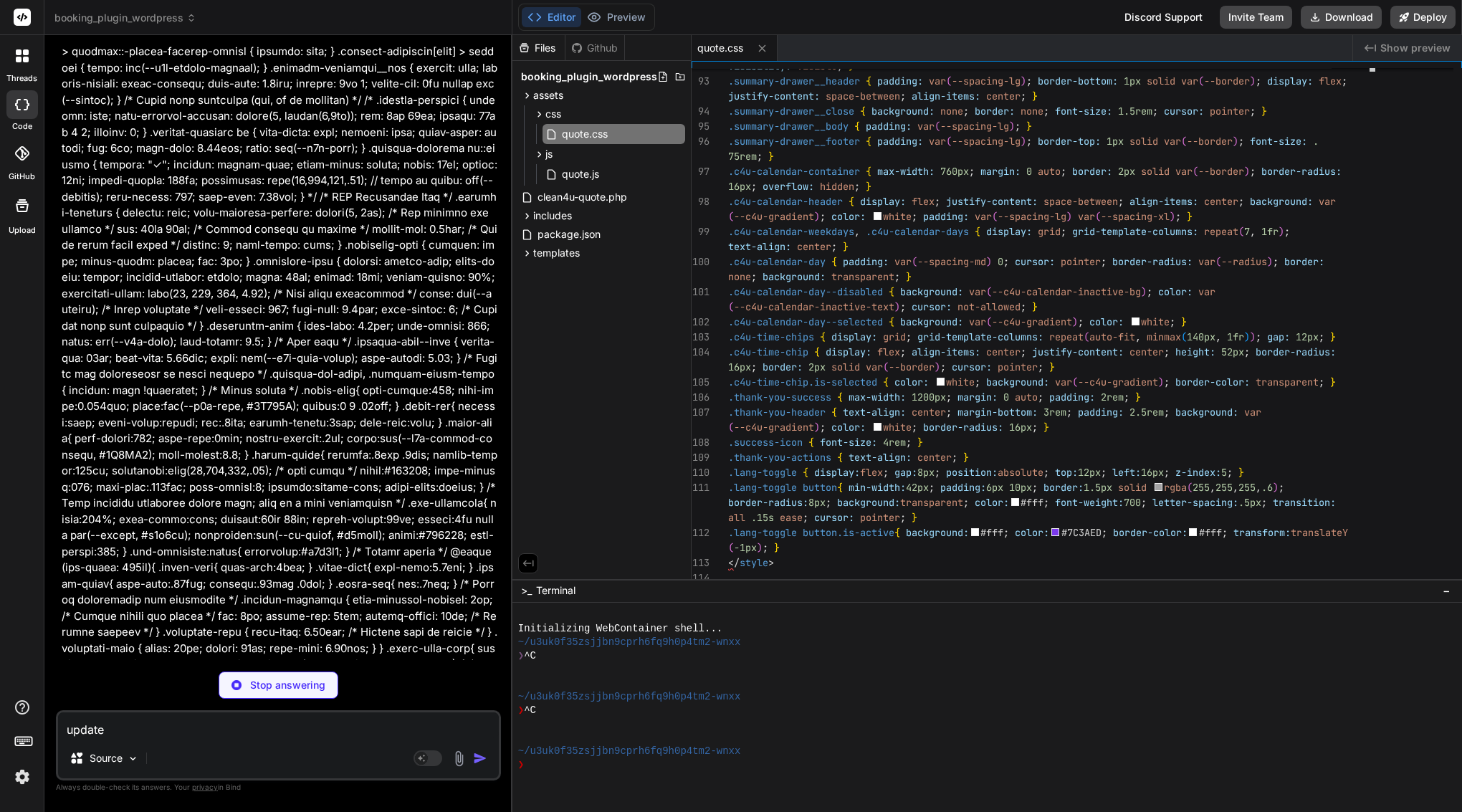
type textarea "update f"
type textarea "x"
type textarea "update fi"
type textarea "x"
type textarea "update fil"
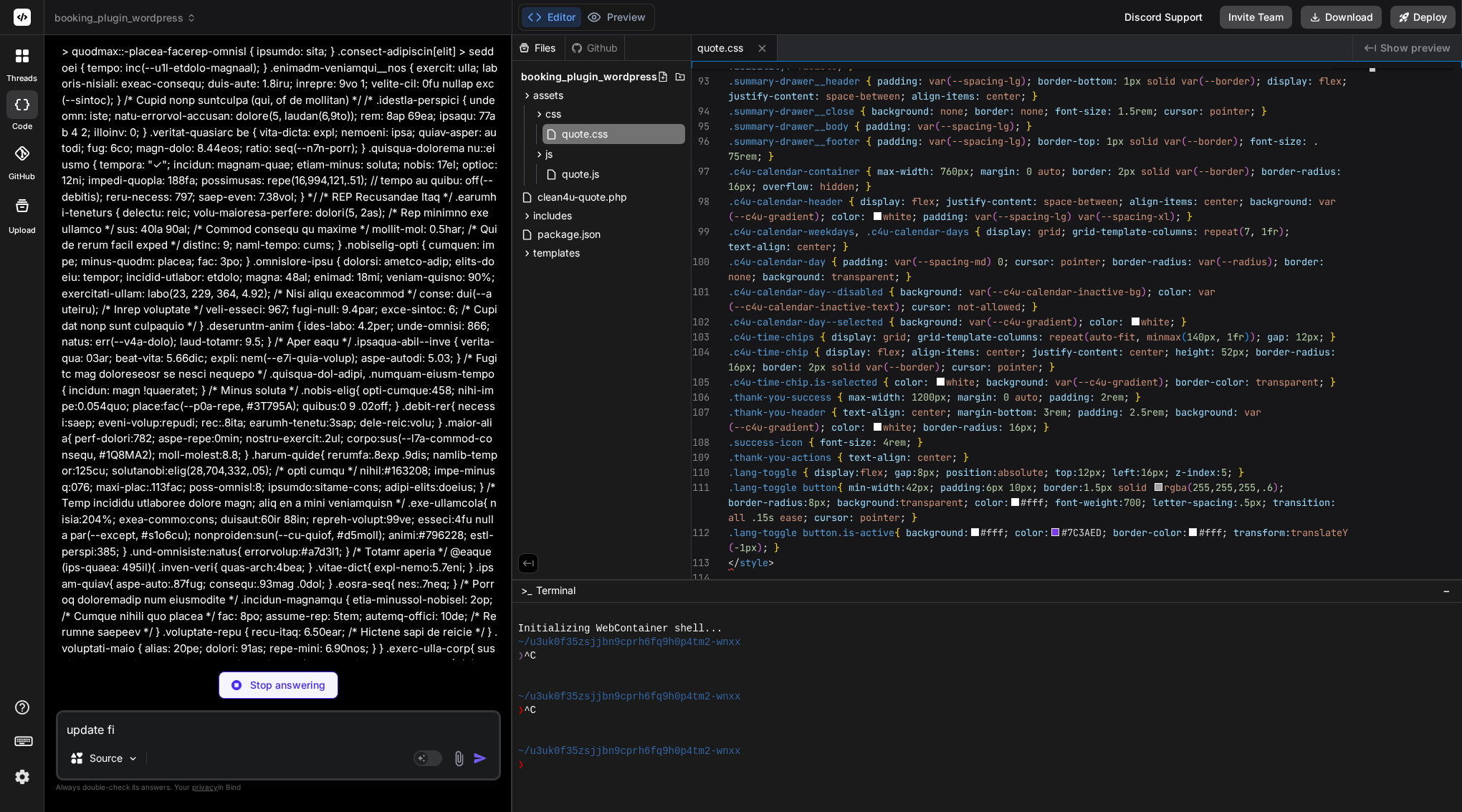
type textarea "x"
type textarea "update file"
type textarea "x"
type textarea "update file"
type textarea "x"
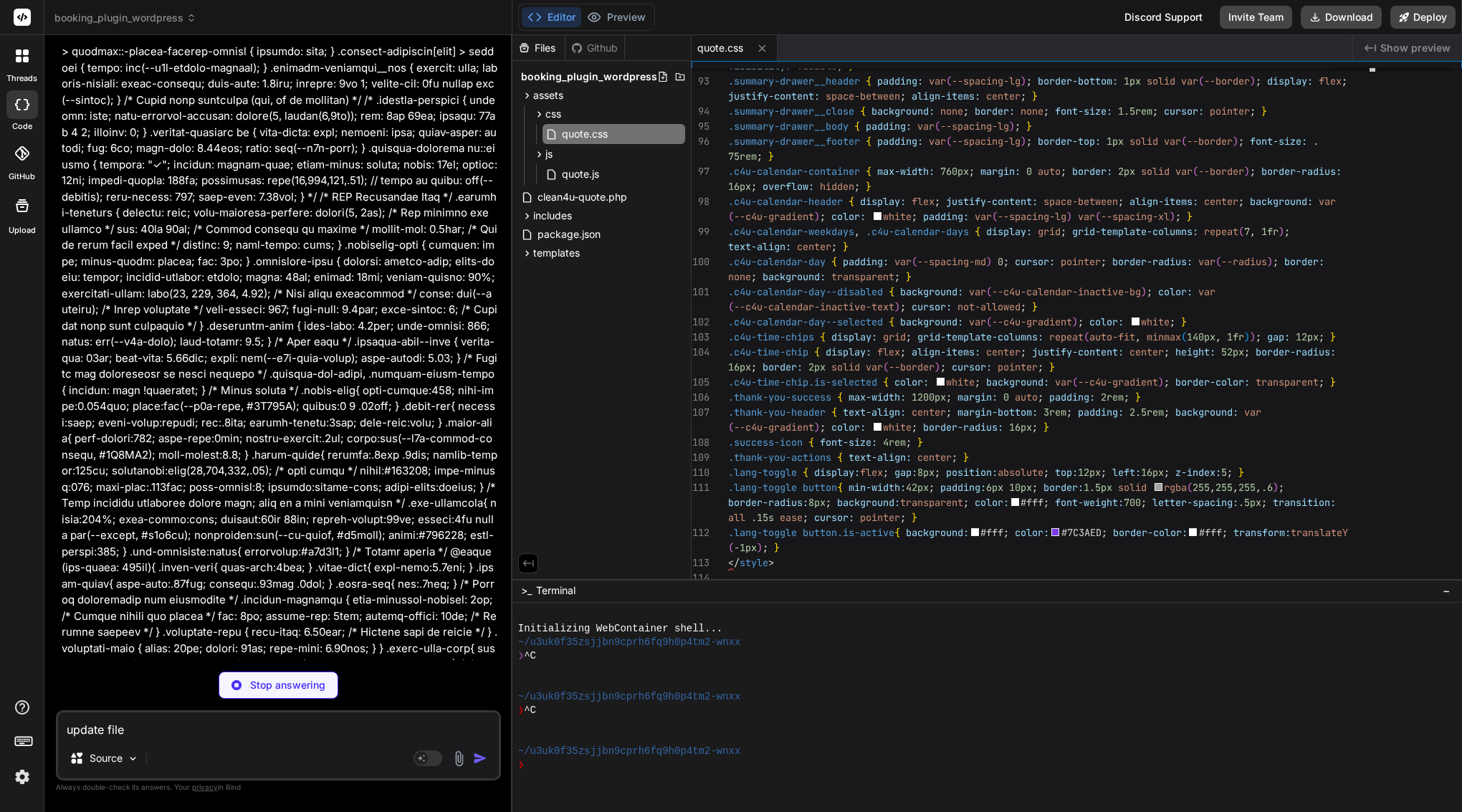
paste textarea "assets/js/quote.js"
type textarea "update file assets/js/quote.js"
type textarea "x"
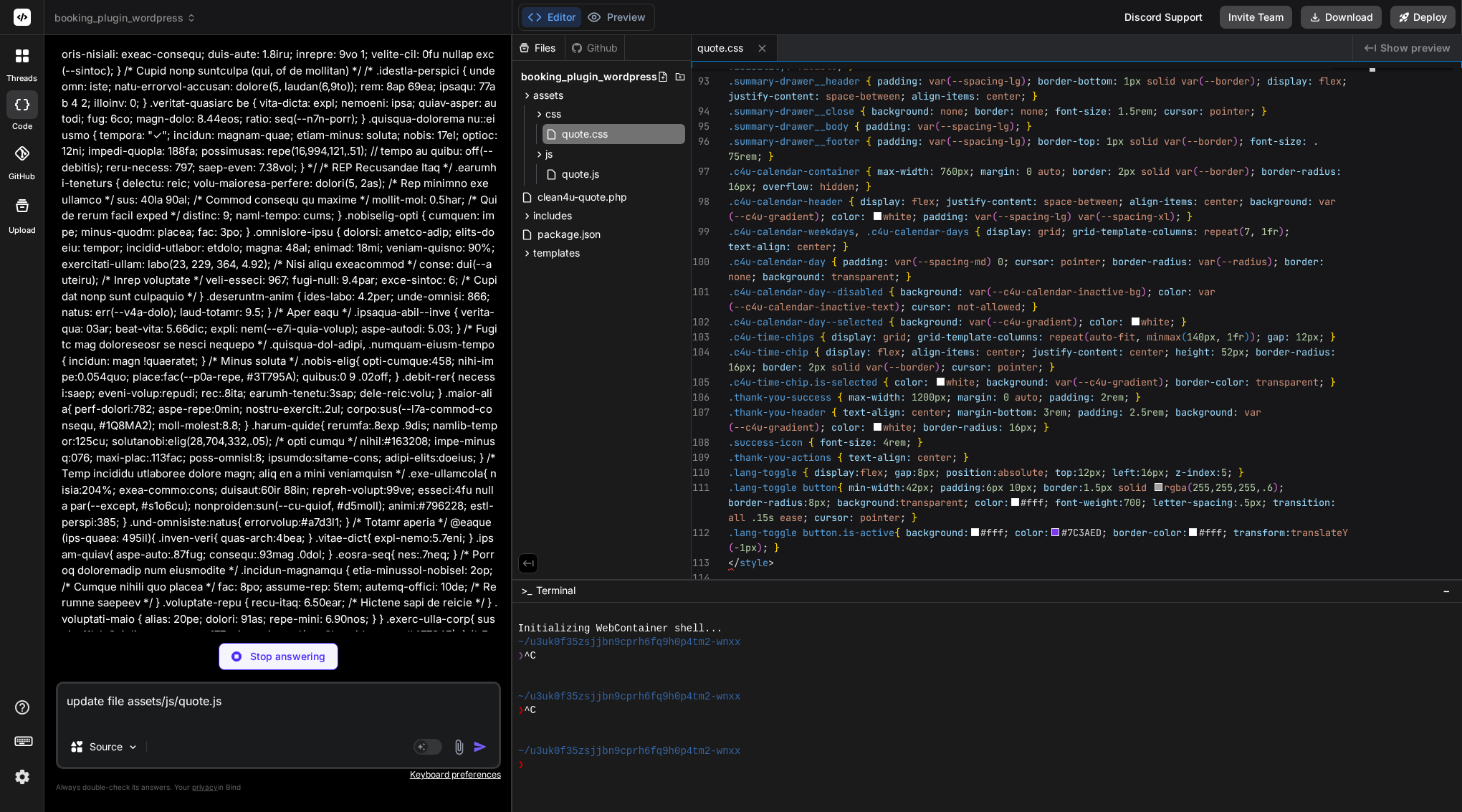
scroll to position [13675, 0]
paste textarea "(function() { 'use strict'; // --- Google Places Autocomplete Global Callback -…"
type textarea "update file assets/js/quote.js (function() { 'use strict'; // --- Google Places…"
type textarea "x"
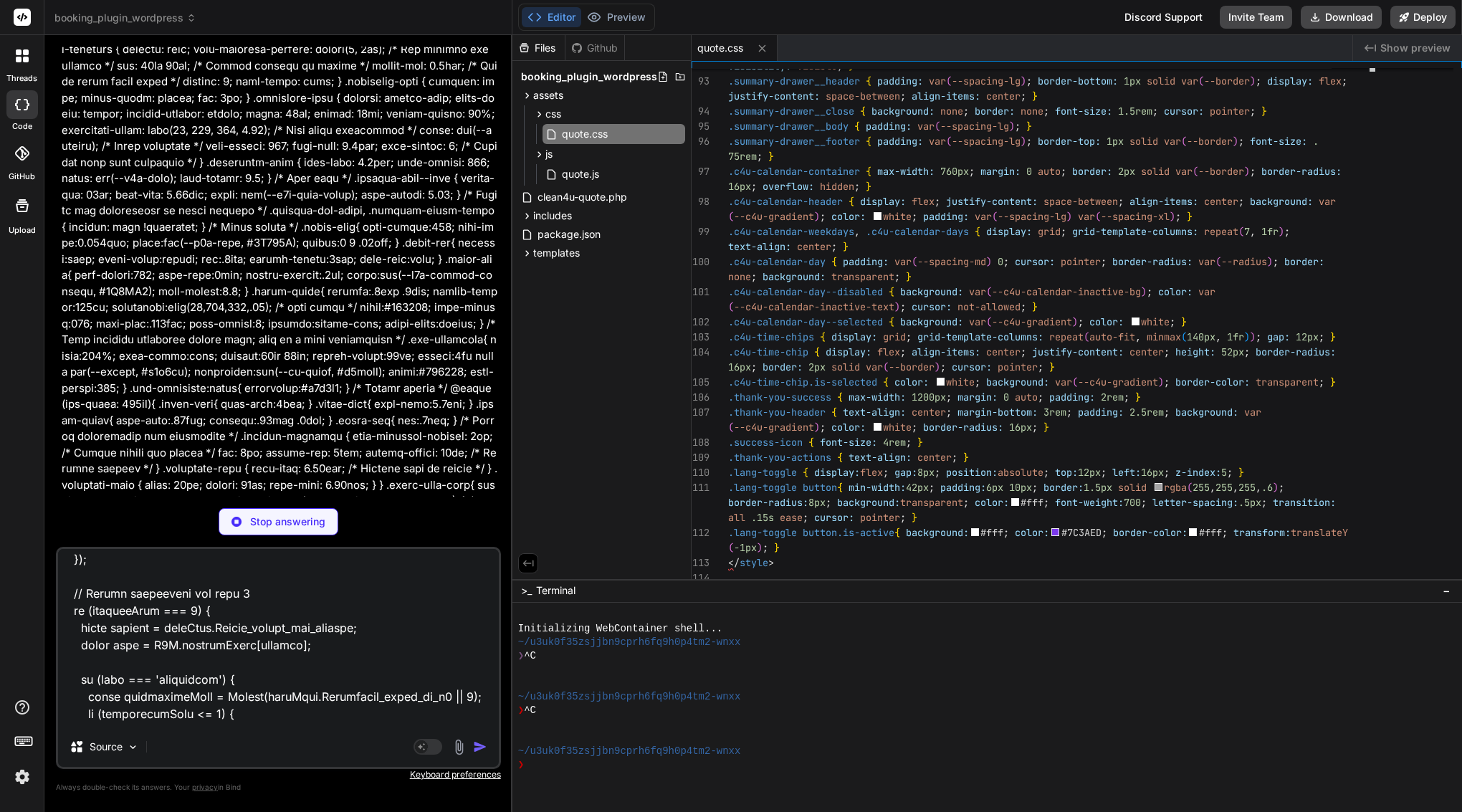
scroll to position [39233, 0]
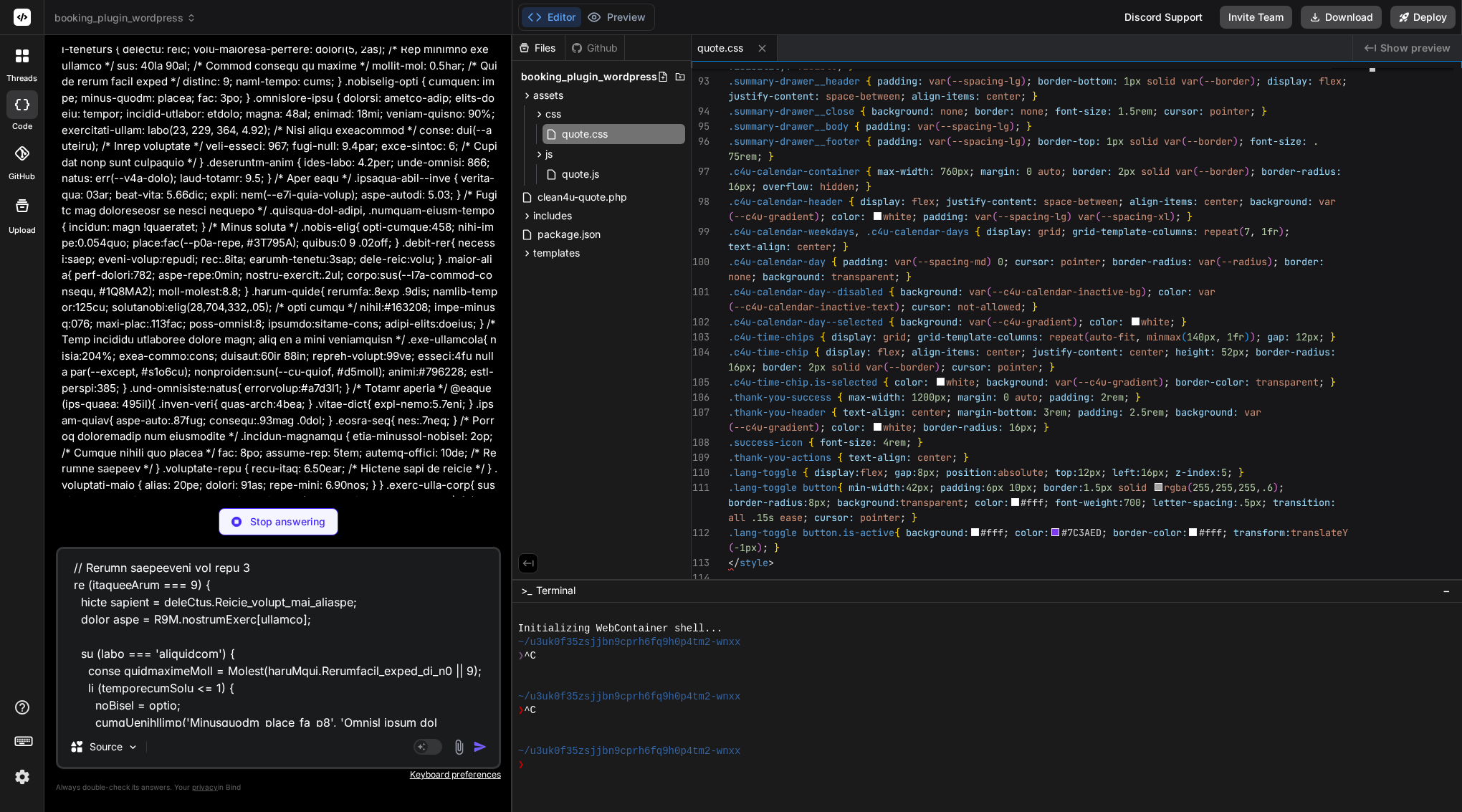
click at [376, 618] on textarea at bounding box center [278, 638] width 440 height 177
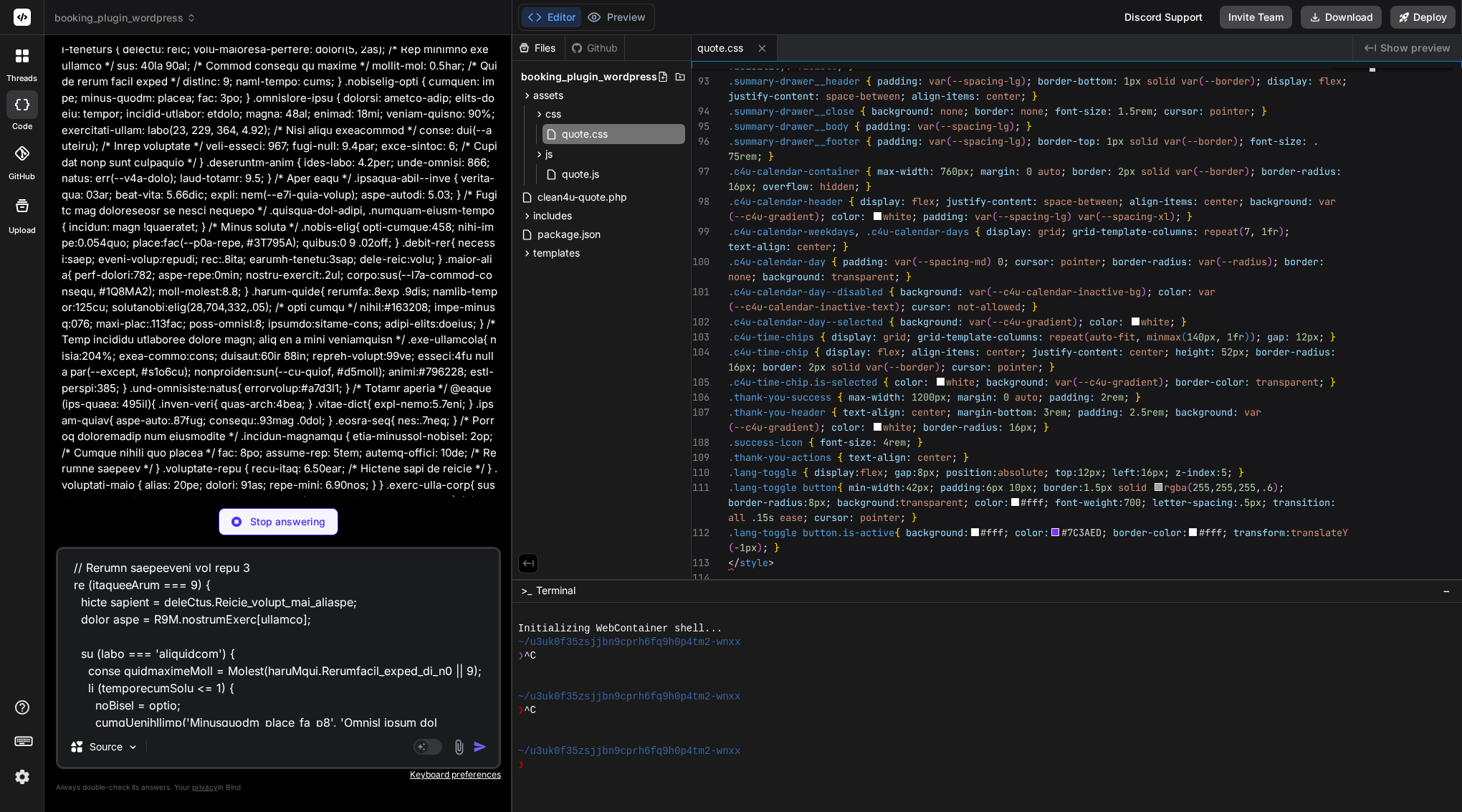
click at [364, 636] on textarea at bounding box center [278, 638] width 440 height 177
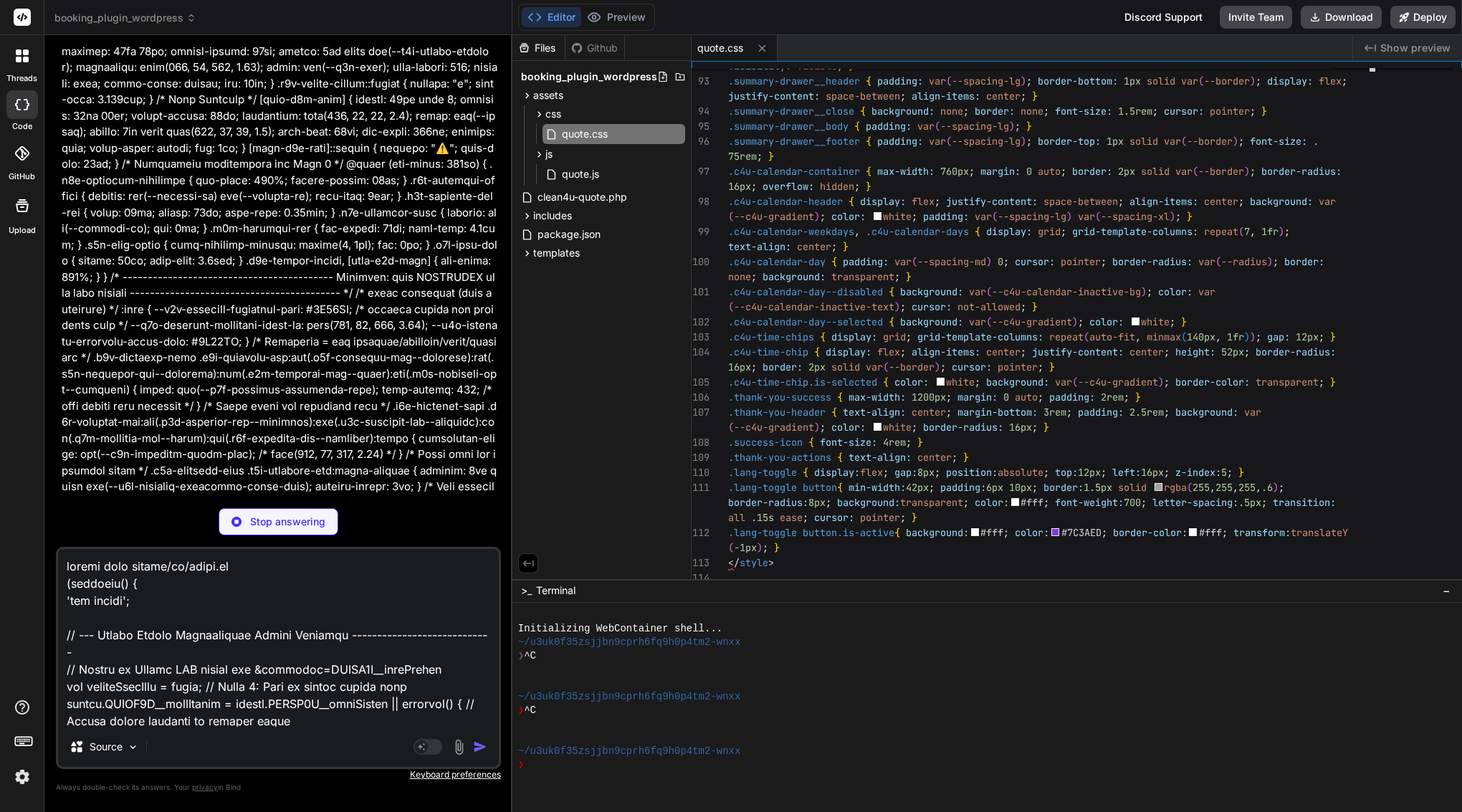
scroll to position [12824, 0]
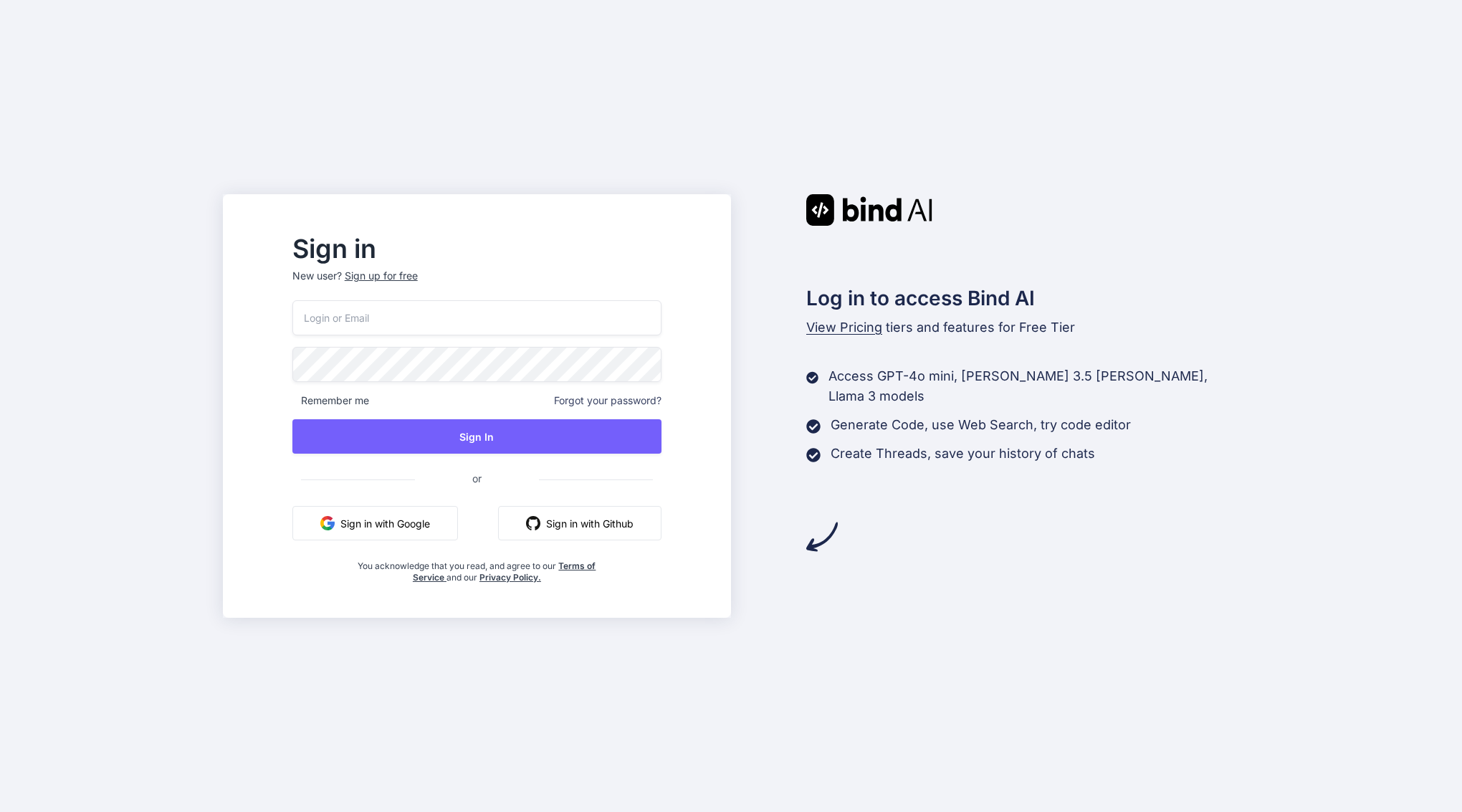
type input "[EMAIL_ADDRESS][DOMAIN_NAME]"
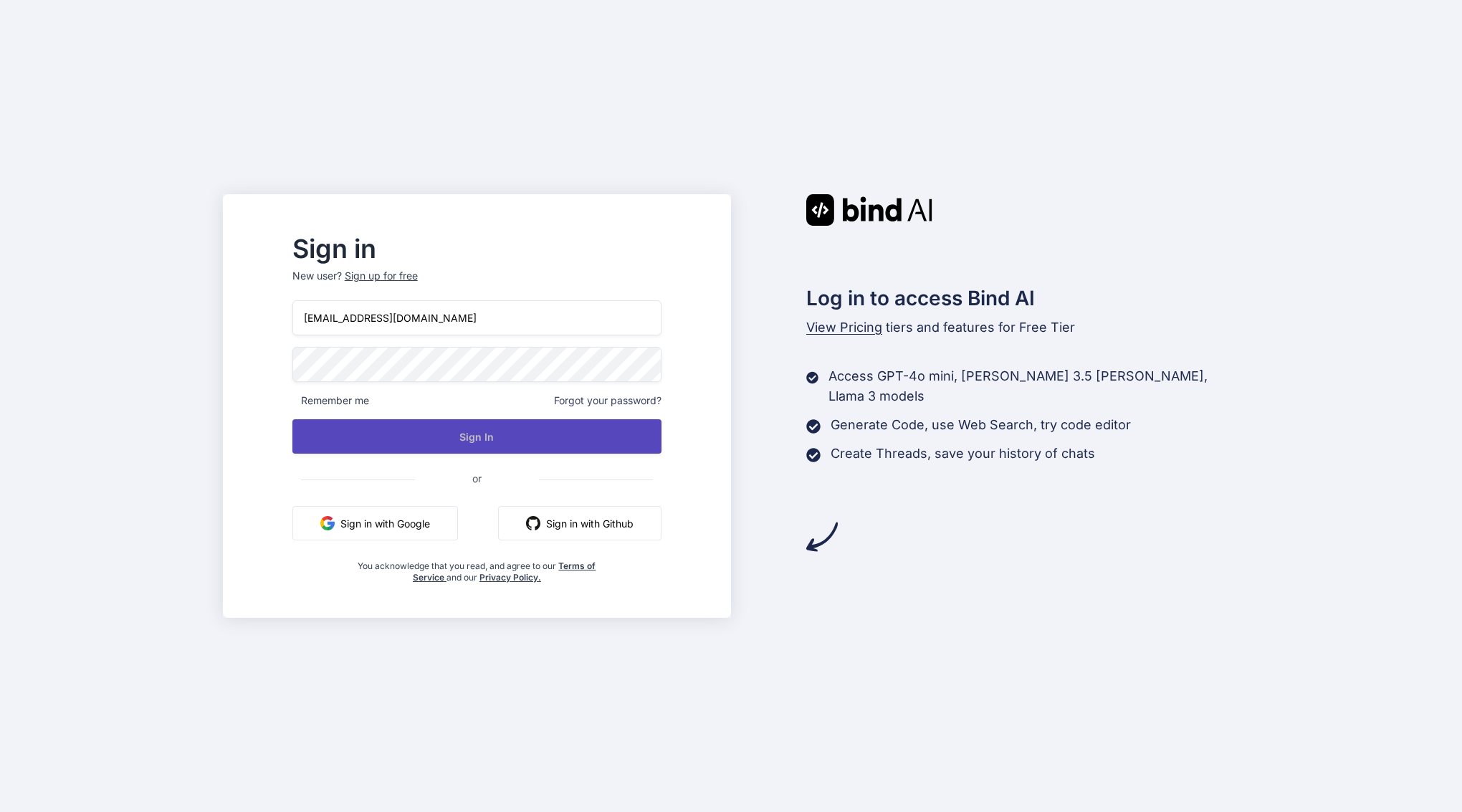
click at [512, 438] on button "Sign In" at bounding box center [476, 437] width 369 height 34
